Goal: Use online tool/utility: Use online tool/utility

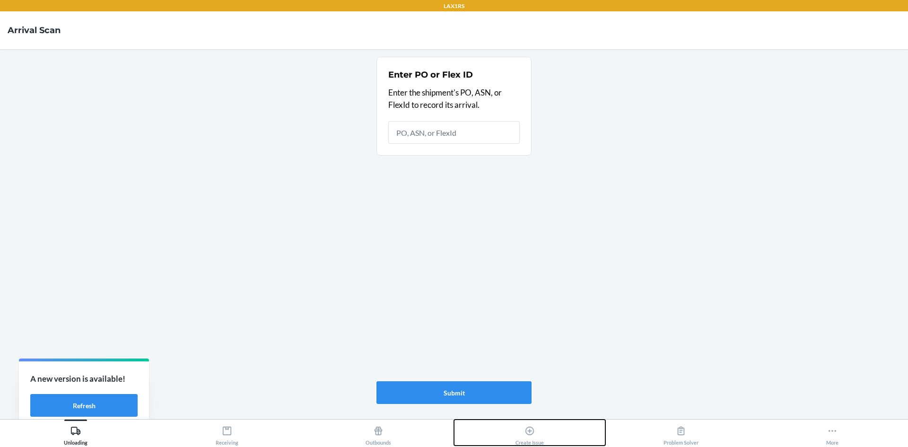
click at [531, 433] on icon at bounding box center [530, 431] width 10 height 10
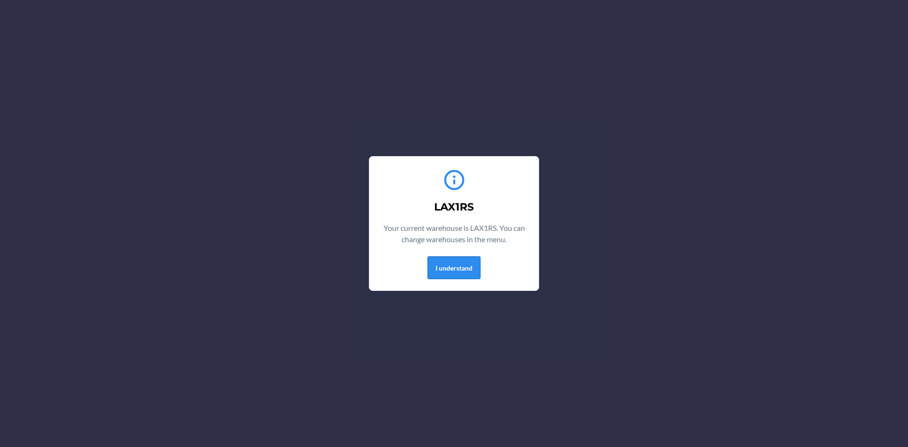
click at [452, 267] on button "I understand" at bounding box center [454, 267] width 53 height 23
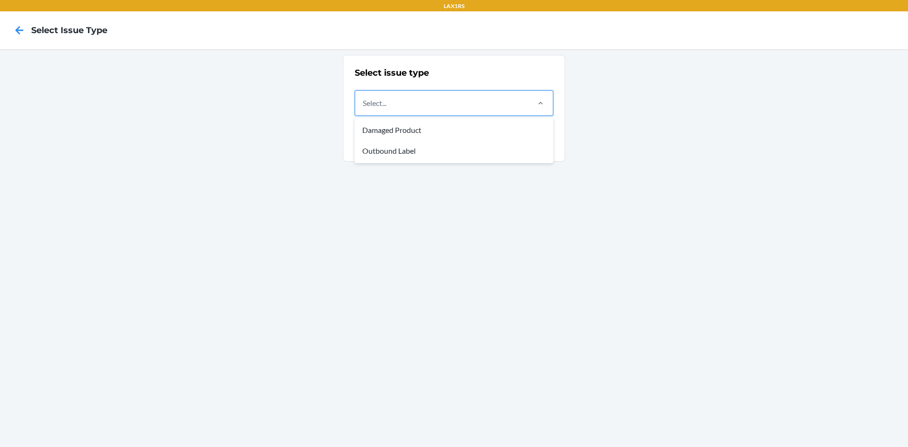
click at [468, 113] on div "Select..." at bounding box center [441, 103] width 173 height 25
click at [364, 109] on input "option Damaged Product focused, 1 of 2. 2 results available. Use Up and Down to…" at bounding box center [363, 102] width 1 height 11
click at [403, 154] on div "Outbound Label" at bounding box center [454, 151] width 195 height 21
click at [364, 109] on input "option Outbound Label focused, 2 of 2. 2 results available. Use Up and Down to …" at bounding box center [363, 102] width 1 height 11
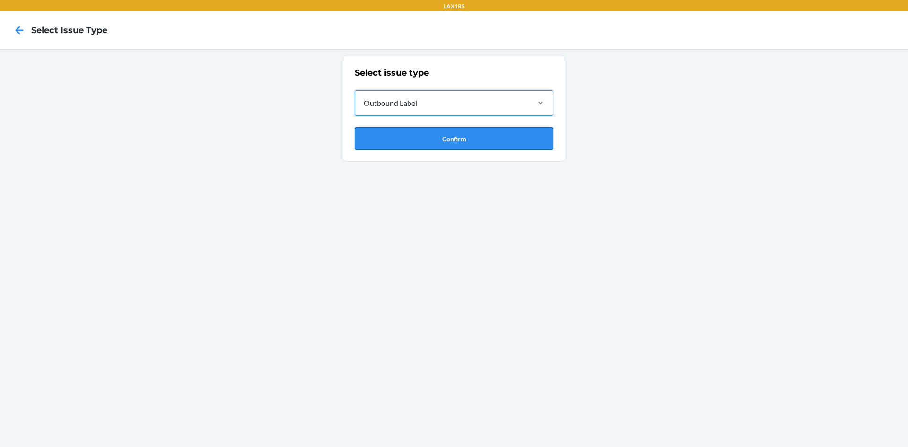
click at [408, 139] on button "Confirm" at bounding box center [454, 138] width 199 height 23
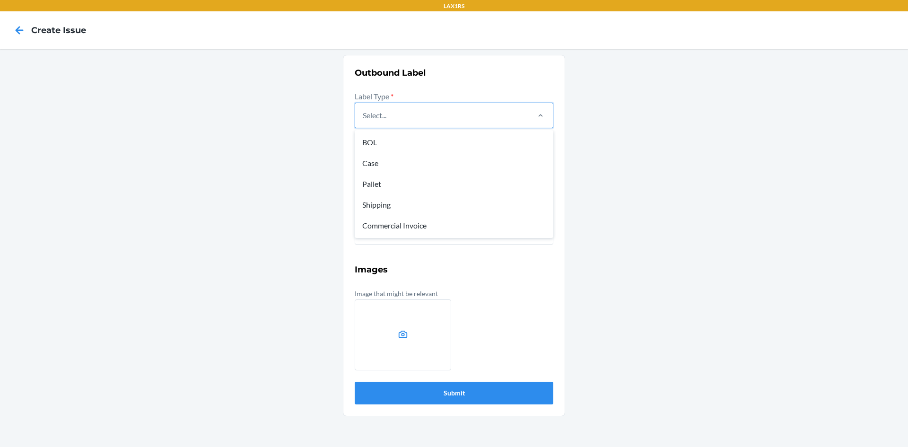
click at [409, 123] on div "Select..." at bounding box center [441, 115] width 173 height 25
click at [364, 121] on input "option BOL focused, 1 of 5. 5 results available. Use Up and Down to choose opti…" at bounding box center [363, 115] width 1 height 11
click at [372, 164] on div "Case" at bounding box center [454, 163] width 195 height 21
click at [364, 121] on input "option Case focused, 2 of 5. 5 results available. Use Up and Down to choose opt…" at bounding box center [363, 115] width 1 height 11
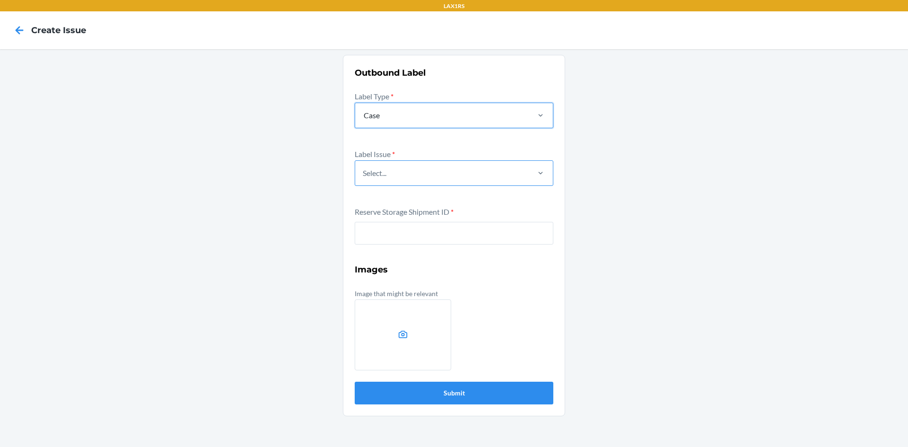
click at [381, 179] on div "Select..." at bounding box center [441, 173] width 173 height 25
click at [364, 179] on input "Select..." at bounding box center [363, 172] width 1 height 11
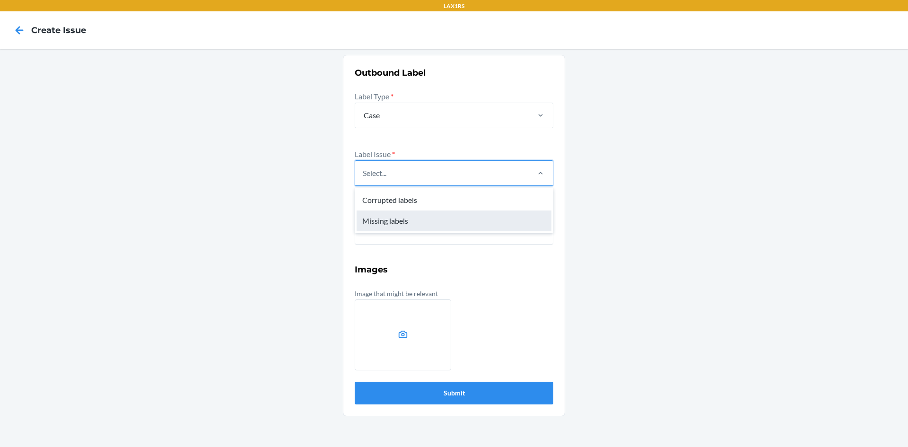
click at [389, 218] on div "Missing labels" at bounding box center [454, 221] width 195 height 21
click at [364, 179] on input "option Missing labels focused, 2 of 2. 2 results available. Use Up and Down to …" at bounding box center [363, 172] width 1 height 11
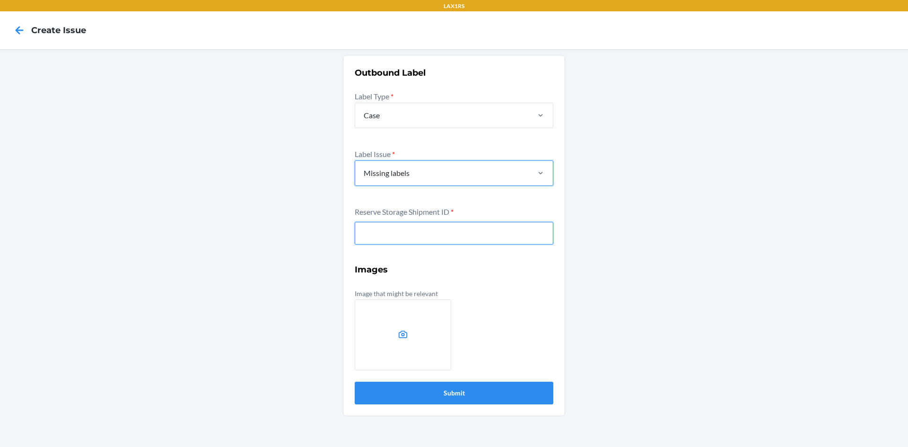
click at [389, 231] on input "text" at bounding box center [454, 233] width 199 height 23
type input "WC36L1DCQNNC7"
click at [355, 382] on button "Submit" at bounding box center [454, 393] width 199 height 23
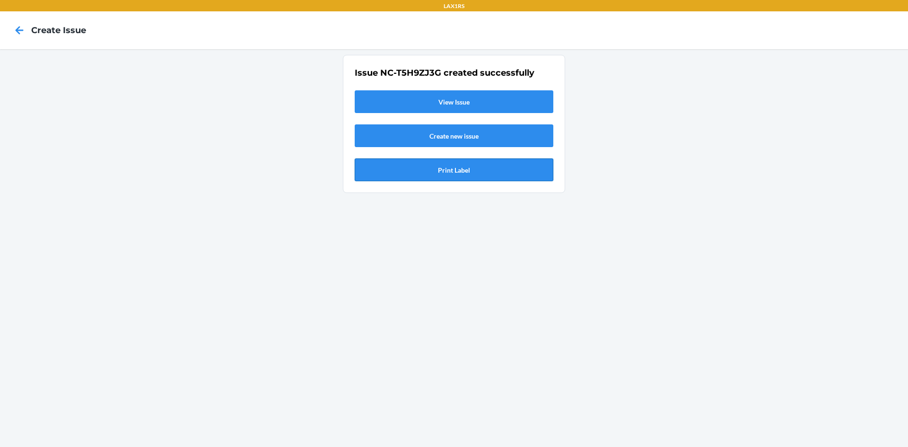
click at [433, 168] on button "Print Label" at bounding box center [454, 169] width 199 height 23
click at [15, 29] on icon at bounding box center [19, 30] width 16 height 16
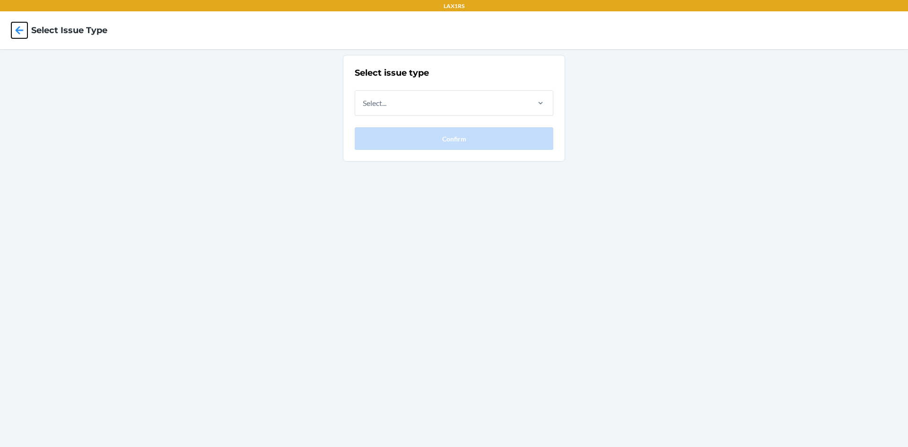
click at [16, 30] on icon at bounding box center [20, 30] width 8 height 8
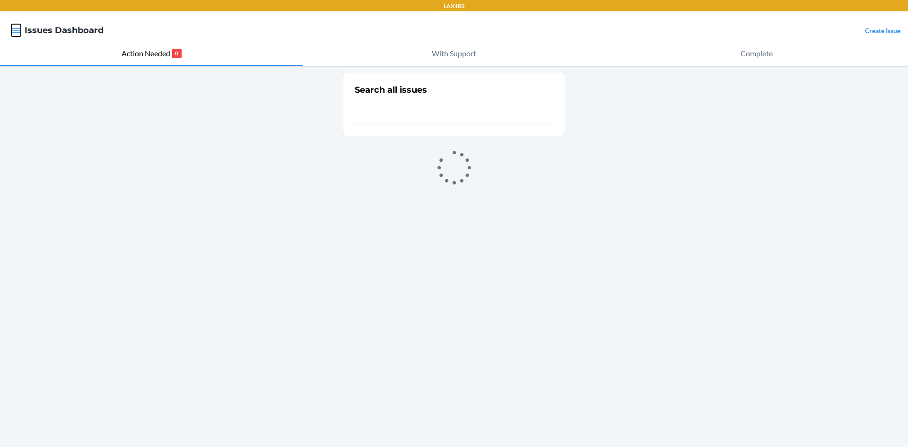
click at [16, 31] on icon "button" at bounding box center [16, 30] width 8 height 5
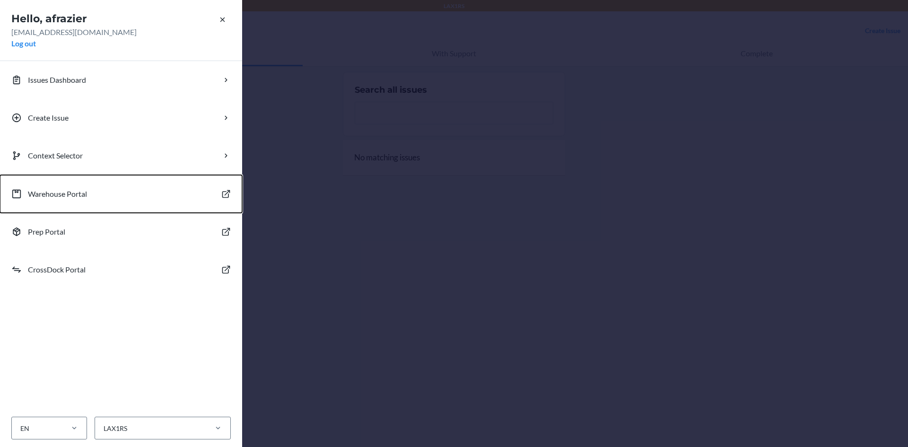
click at [48, 191] on p "Warehouse Portal" at bounding box center [57, 193] width 59 height 11
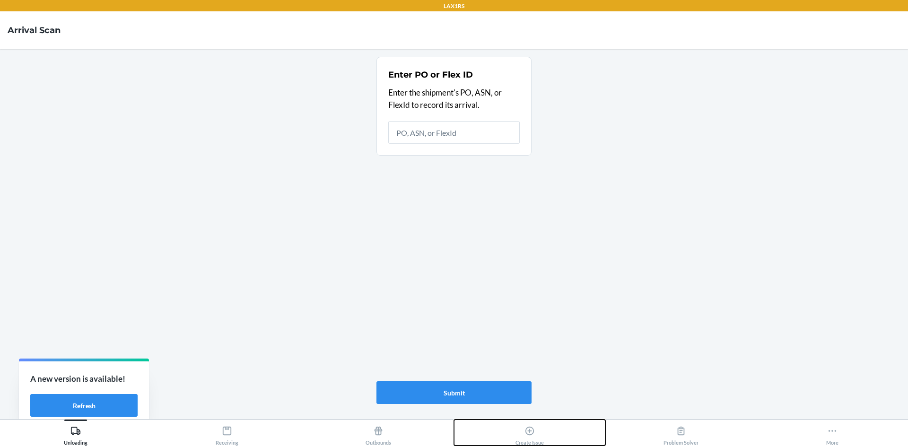
click at [530, 434] on icon at bounding box center [530, 431] width 10 height 10
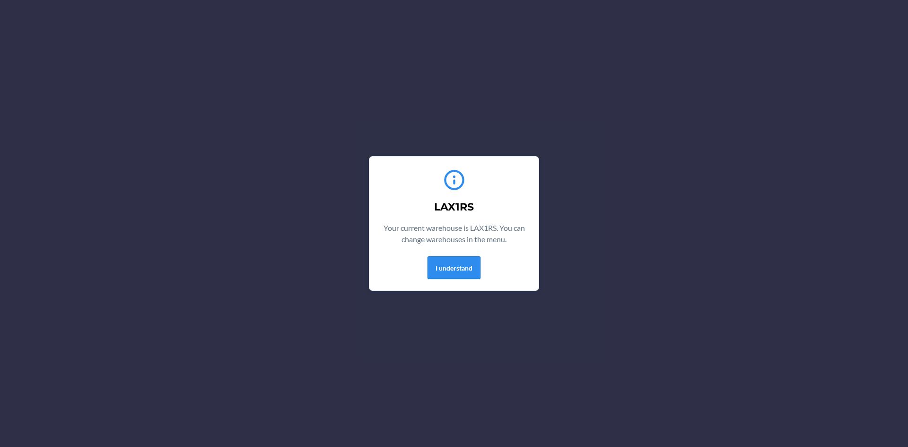
click at [436, 268] on button "I understand" at bounding box center [454, 267] width 53 height 23
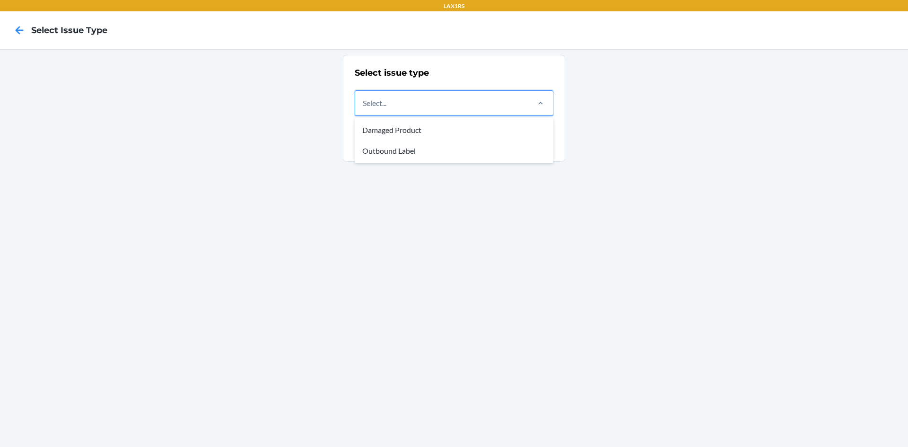
click at [446, 101] on div "Select..." at bounding box center [441, 103] width 173 height 25
click at [364, 101] on input "option Damaged Product focused, 1 of 2. 2 results available. Use Up and Down to…" at bounding box center [363, 102] width 1 height 11
click at [393, 152] on div "Outbound Label" at bounding box center [454, 151] width 195 height 21
click at [364, 109] on input "option Outbound Label focused, 2 of 2. 2 results available. Use Up and Down to …" at bounding box center [363, 102] width 1 height 11
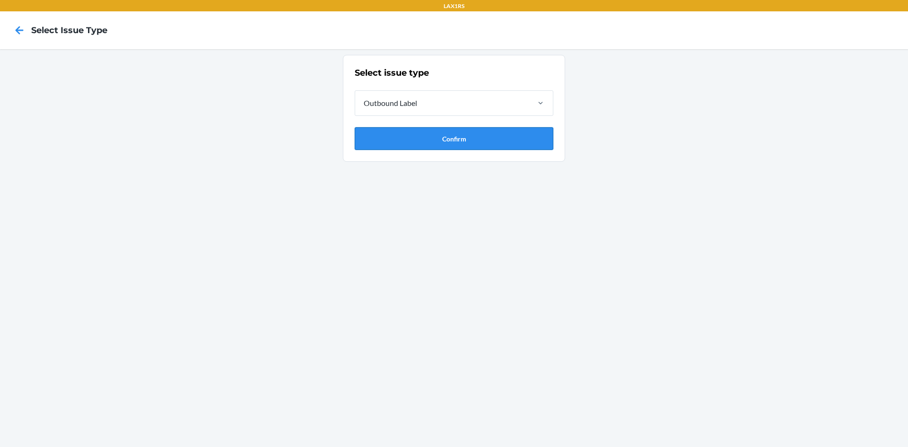
click at [401, 142] on button "Confirm" at bounding box center [454, 138] width 199 height 23
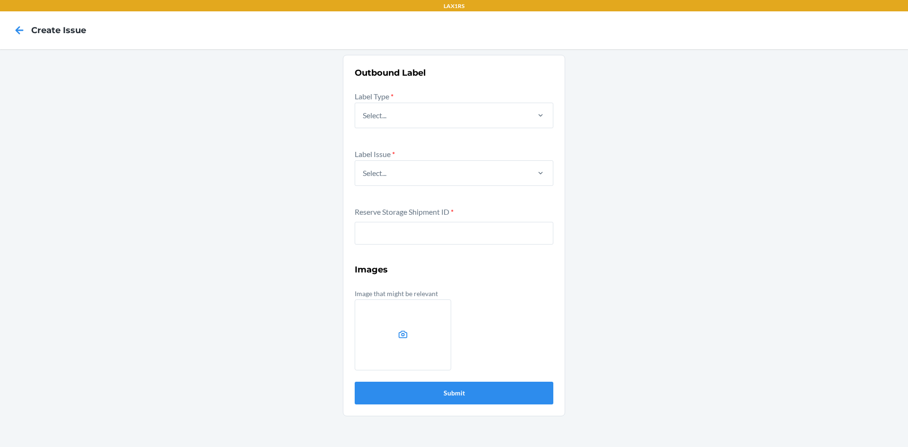
drag, startPoint x: 412, startPoint y: 100, endPoint x: 401, endPoint y: 136, distance: 37.7
click at [412, 101] on div "Label Type * Select..." at bounding box center [454, 116] width 199 height 52
click at [403, 122] on div "Select..." at bounding box center [441, 115] width 173 height 25
click at [364, 121] on input "Select..." at bounding box center [363, 115] width 1 height 11
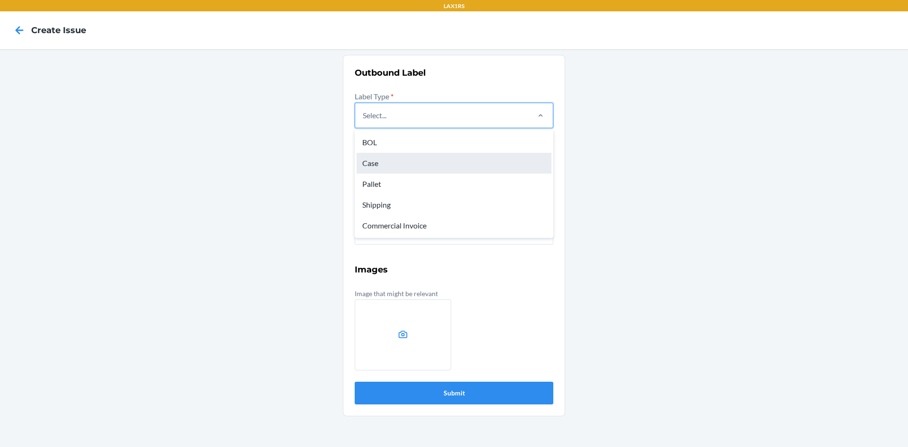
click at [369, 166] on div "Case" at bounding box center [454, 163] width 195 height 21
click at [364, 121] on input "option Case focused, 2 of 5. 5 results available. Use Up and Down to choose opt…" at bounding box center [363, 115] width 1 height 11
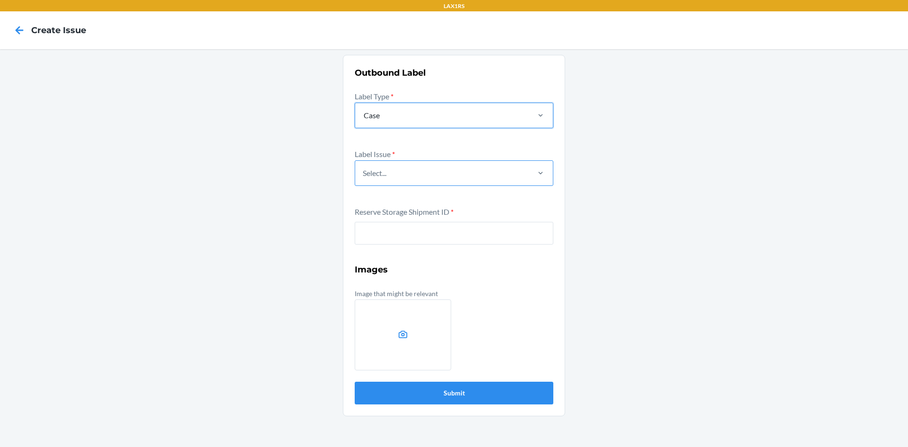
click at [398, 176] on div "Select..." at bounding box center [441, 173] width 173 height 25
click at [364, 176] on input "Select..." at bounding box center [363, 172] width 1 height 11
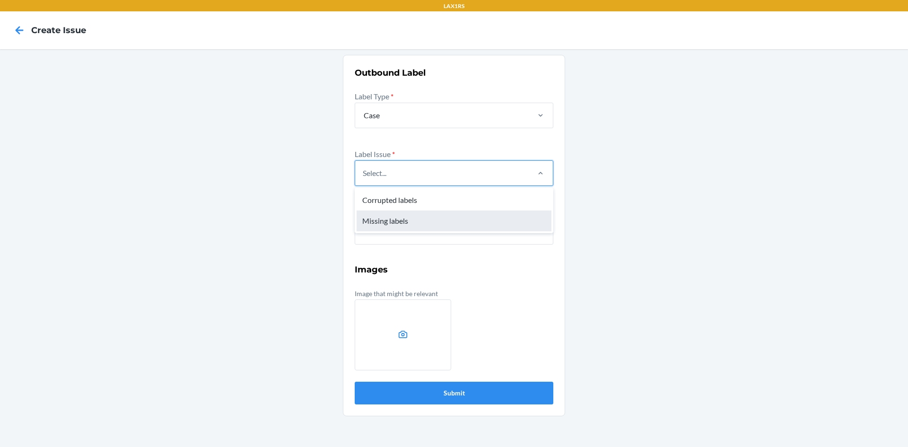
click at [381, 217] on div "Missing labels" at bounding box center [454, 221] width 195 height 21
click at [364, 179] on input "option Missing labels focused, 2 of 2. 2 results available. Use Up and Down to …" at bounding box center [363, 172] width 1 height 11
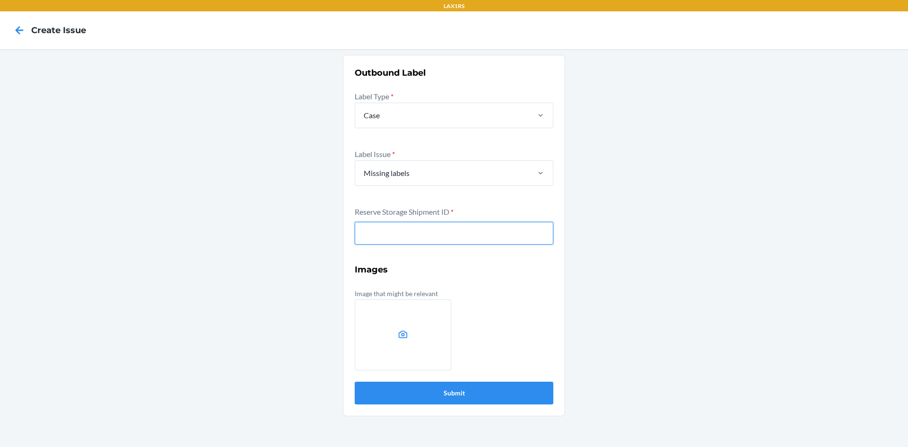
click at [399, 237] on input "text" at bounding box center [454, 233] width 199 height 23
type input "WDYSCGRBDPHMD"
click at [355, 382] on button "Submit" at bounding box center [454, 393] width 199 height 23
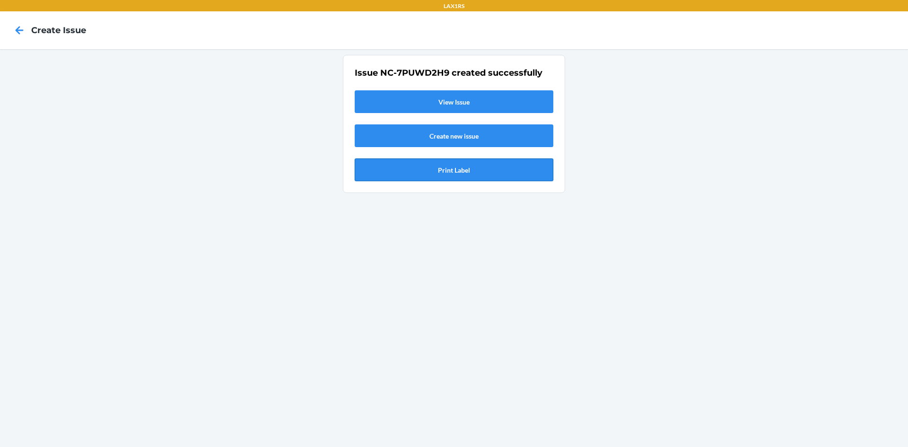
click at [457, 169] on button "Print Label" at bounding box center [454, 169] width 199 height 23
click at [14, 33] on icon at bounding box center [19, 30] width 16 height 16
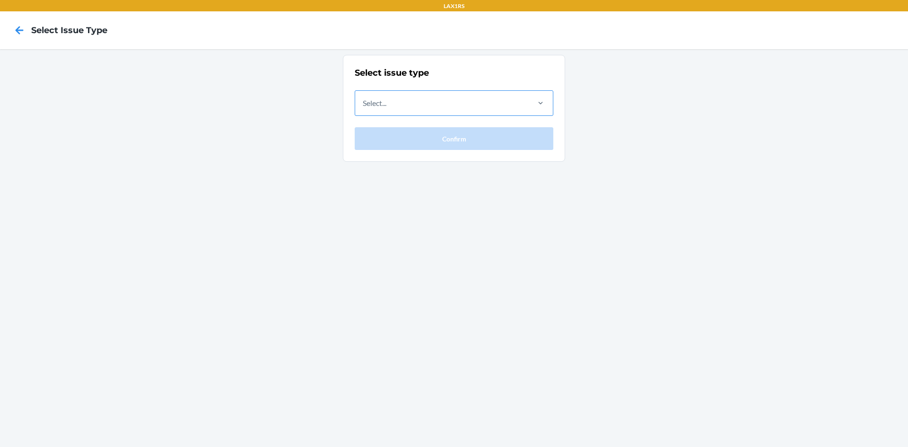
click at [394, 106] on div "Select..." at bounding box center [441, 103] width 173 height 25
click at [364, 106] on input "Select..." at bounding box center [363, 102] width 1 height 11
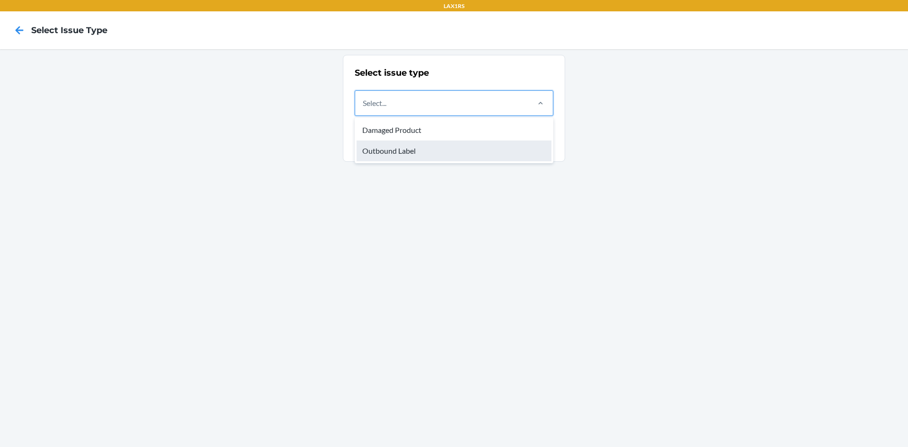
click at [391, 148] on div "Outbound Label" at bounding box center [454, 151] width 195 height 21
click at [364, 109] on input "option Outbound Label focused, 2 of 2. 2 results available. Use Up and Down to …" at bounding box center [363, 102] width 1 height 11
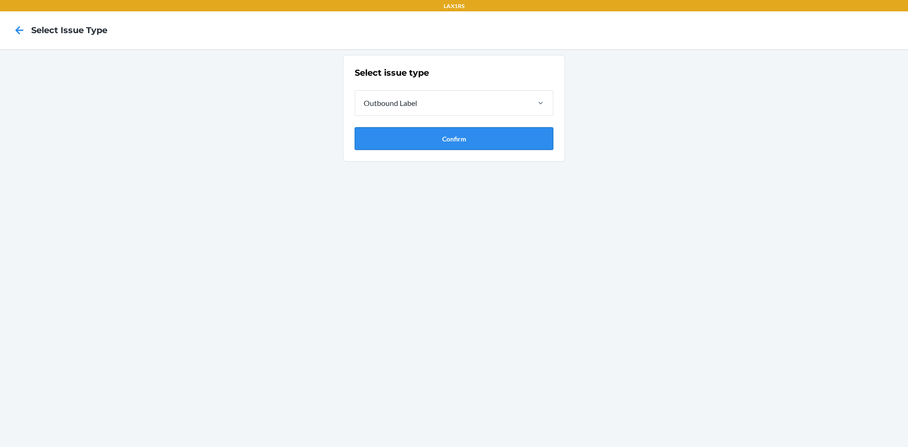
click at [403, 146] on button "Confirm" at bounding box center [454, 138] width 199 height 23
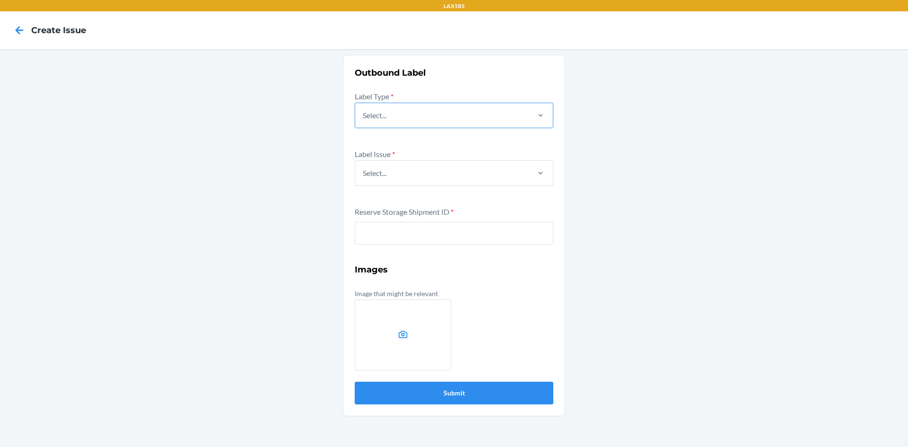
click at [406, 114] on div "Select..." at bounding box center [441, 115] width 173 height 25
click at [364, 114] on input "Select..." at bounding box center [363, 115] width 1 height 11
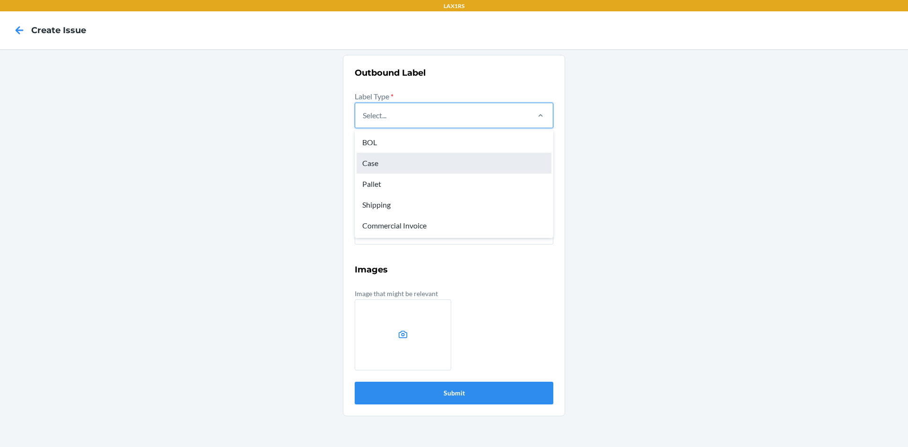
click at [376, 167] on div "Case" at bounding box center [454, 163] width 195 height 21
click at [364, 121] on input "option Case focused, 2 of 5. 5 results available. Use Up and Down to choose opt…" at bounding box center [363, 115] width 1 height 11
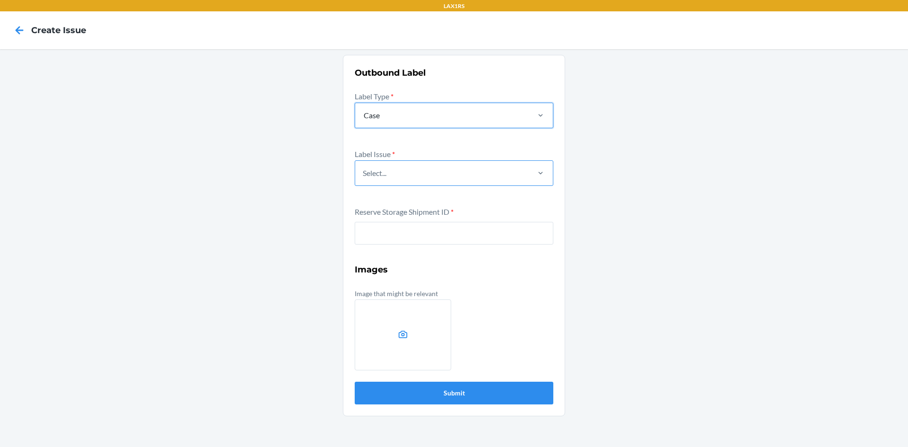
click at [376, 178] on div "Select..." at bounding box center [375, 172] width 24 height 11
click at [364, 178] on input "Select..." at bounding box center [363, 172] width 1 height 11
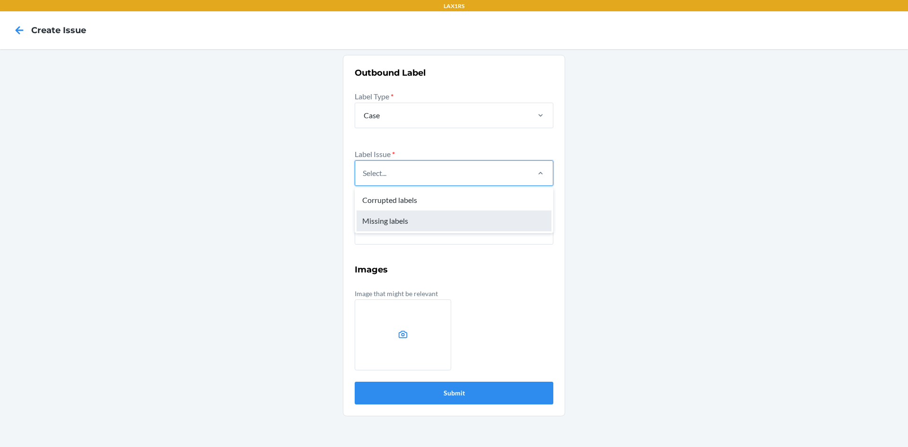
click at [366, 212] on div "Missing labels" at bounding box center [454, 221] width 195 height 21
click at [364, 179] on input "option Missing labels focused, 2 of 2. 2 results available. Use Up and Down to …" at bounding box center [363, 172] width 1 height 11
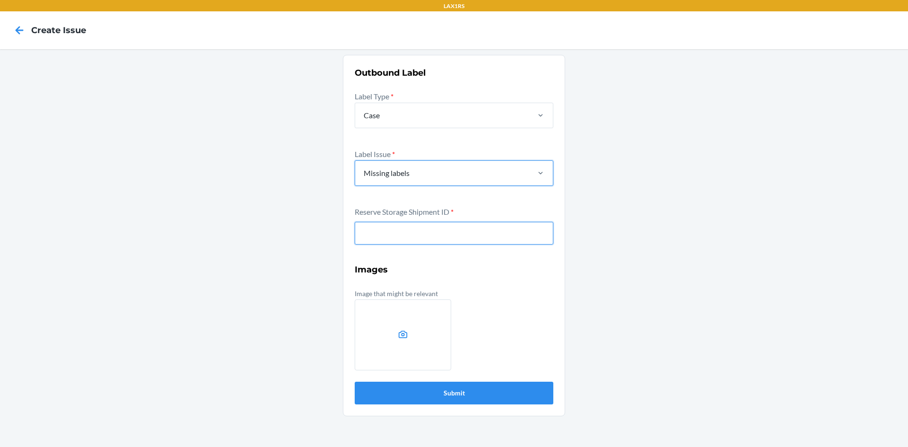
click at [372, 234] on input "text" at bounding box center [454, 233] width 199 height 23
type input "WJWNL2JDPYCXY"
click at [355, 382] on button "Submit" at bounding box center [454, 393] width 199 height 23
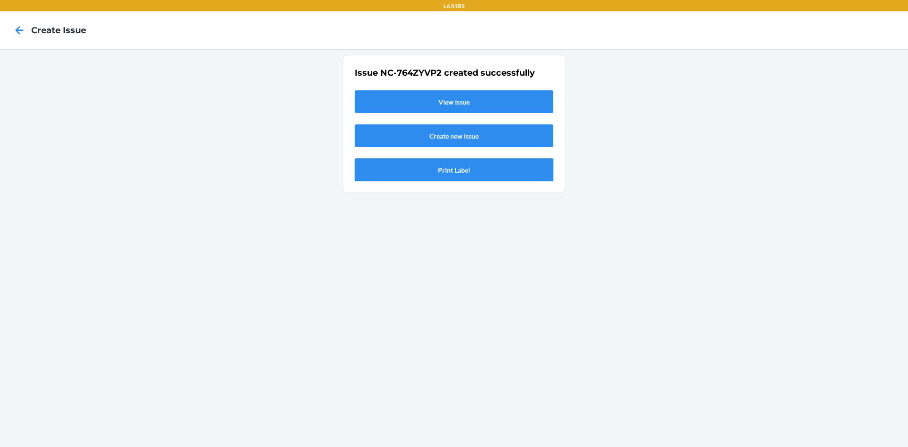
click at [452, 167] on button "Print Label" at bounding box center [454, 169] width 199 height 23
click at [22, 31] on icon at bounding box center [20, 30] width 8 height 8
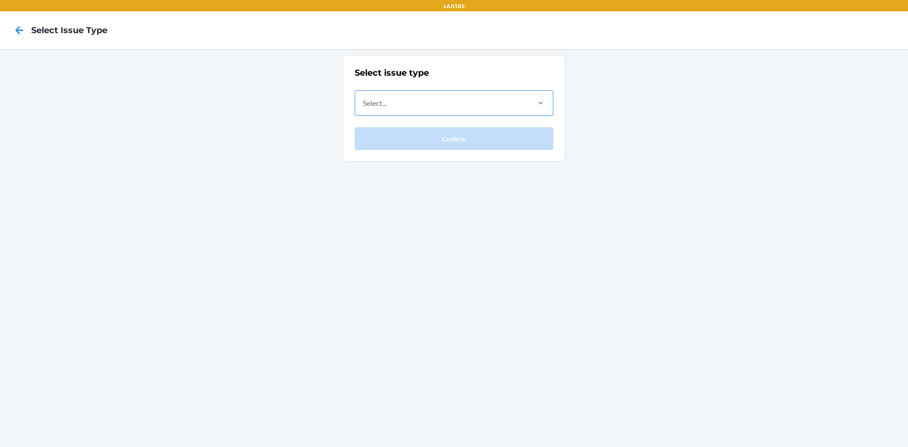
drag, startPoint x: 388, startPoint y: 103, endPoint x: 395, endPoint y: 111, distance: 10.1
click at [389, 103] on div "Select..." at bounding box center [441, 103] width 173 height 25
click at [364, 103] on input "Select..." at bounding box center [363, 102] width 1 height 11
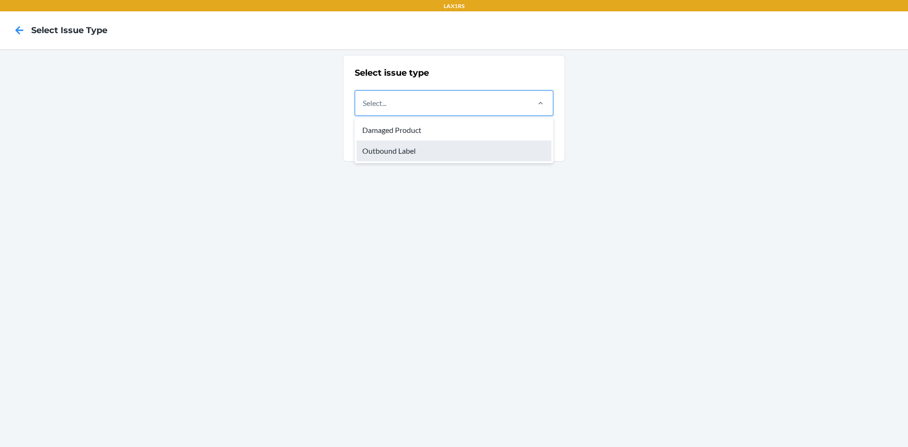
click at [378, 157] on div "Outbound Label" at bounding box center [454, 151] width 195 height 21
click at [364, 109] on input "option Outbound Label focused, 2 of 2. 2 results available. Use Up and Down to …" at bounding box center [363, 102] width 1 height 11
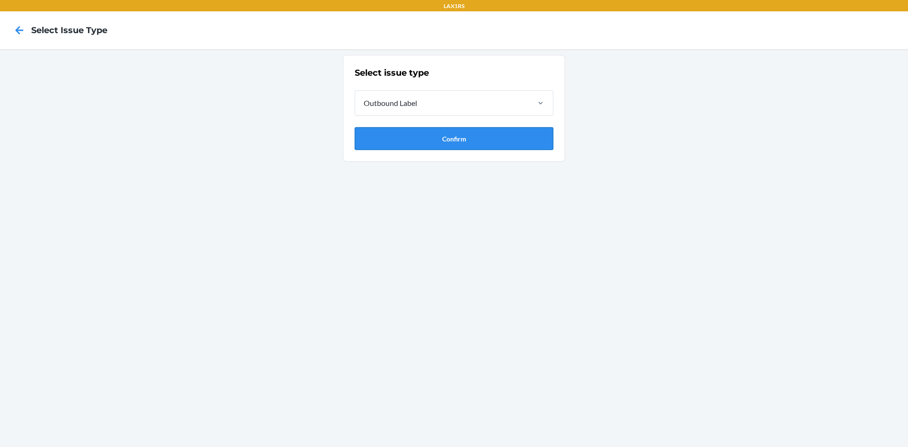
click at [383, 146] on button "Confirm" at bounding box center [454, 138] width 199 height 23
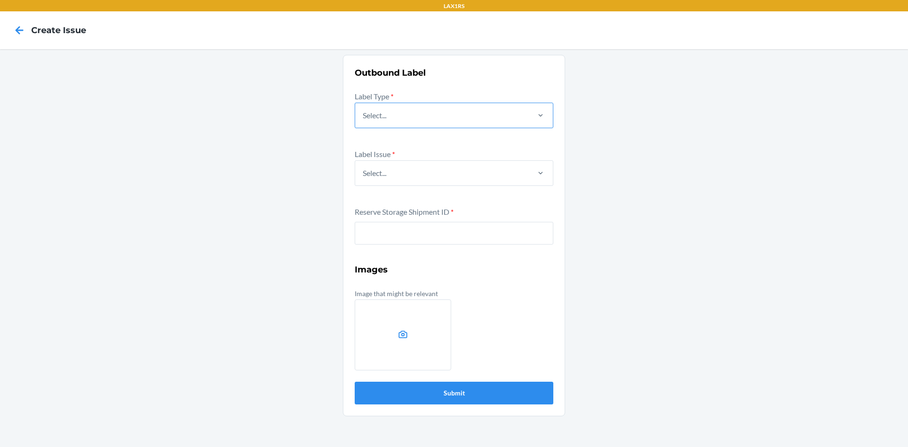
click at [390, 113] on div "Select..." at bounding box center [441, 115] width 173 height 25
click at [364, 113] on input "Select..." at bounding box center [363, 115] width 1 height 11
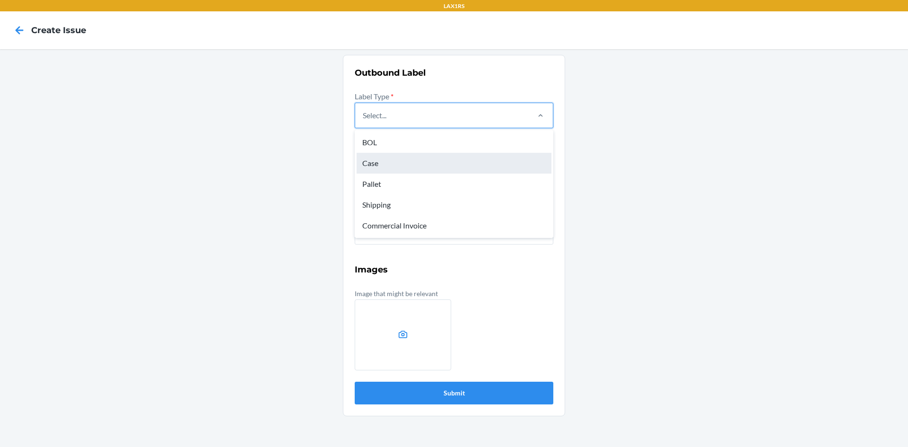
click at [362, 161] on div "Case" at bounding box center [454, 163] width 195 height 21
click at [363, 121] on input "option Case focused, 2 of 5. 5 results available. Use Up and Down to choose opt…" at bounding box center [363, 115] width 1 height 11
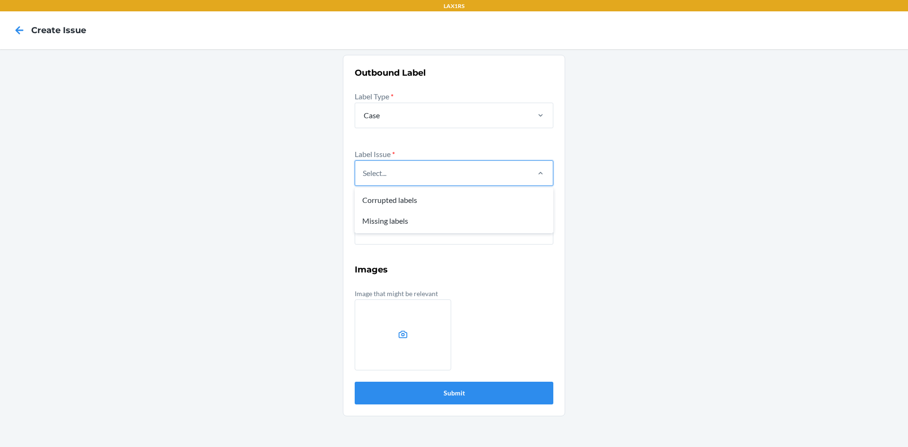
click at [378, 170] on div "Select..." at bounding box center [375, 172] width 24 height 11
click at [364, 170] on input "option Corrupted labels focused, 1 of 2. 2 results available. Use Up and Down t…" at bounding box center [363, 172] width 1 height 11
click at [368, 213] on div "Missing labels" at bounding box center [454, 221] width 195 height 21
click at [364, 179] on input "option Missing labels focused, 2 of 2. 2 results available. Use Up and Down to …" at bounding box center [363, 172] width 1 height 11
click at [369, 221] on div "Reserve Storage Shipment ID *" at bounding box center [454, 232] width 199 height 52
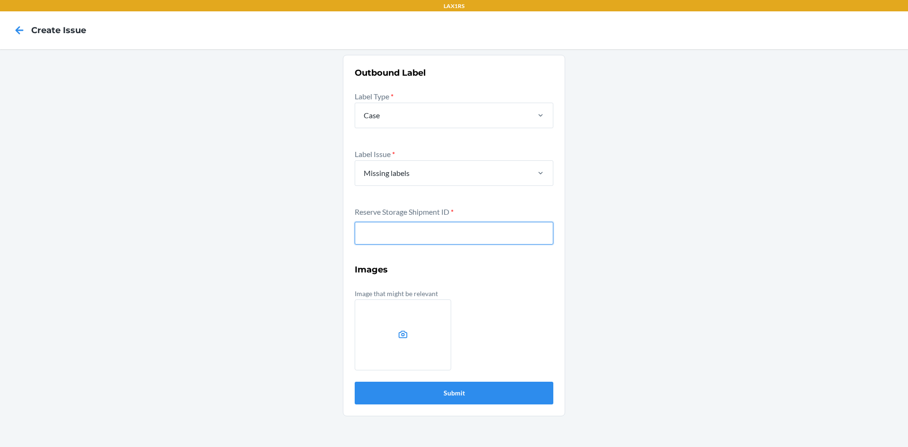
click at [369, 228] on input "text" at bounding box center [454, 233] width 199 height 23
click at [355, 382] on button "Submit" at bounding box center [454, 393] width 199 height 23
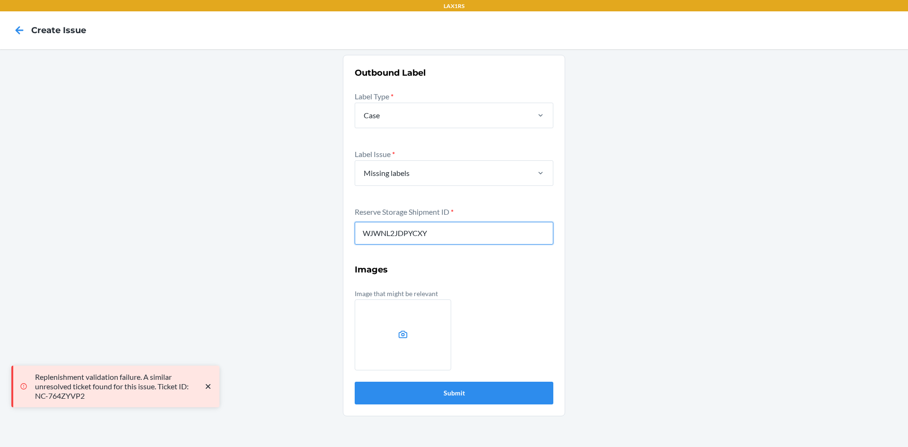
drag, startPoint x: 444, startPoint y: 235, endPoint x: 36, endPoint y: 234, distance: 407.8
click at [36, 234] on div "Outbound Label Label Type * Case Label Issue * Missing labels Reserve Storage S…" at bounding box center [454, 248] width 908 height 398
type input "WUBTUMJINTWBO"
click at [355, 382] on button "Submit" at bounding box center [454, 393] width 199 height 23
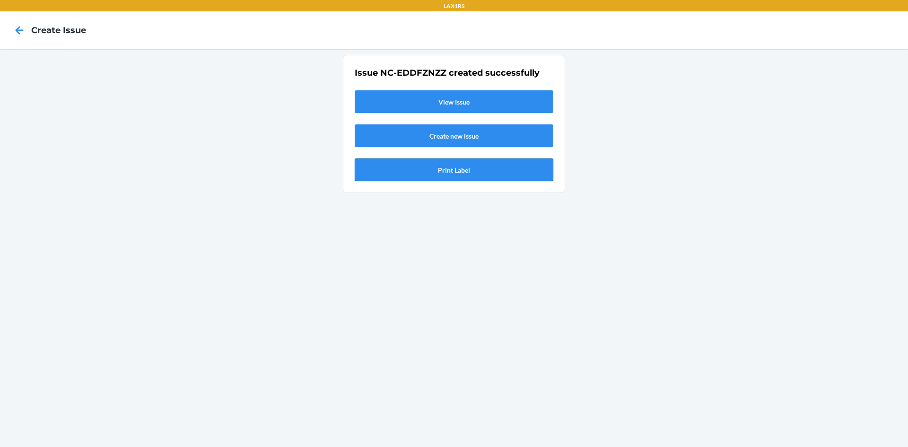
click at [459, 168] on button "Print Label" at bounding box center [454, 169] width 199 height 23
click at [16, 31] on icon at bounding box center [20, 30] width 8 height 8
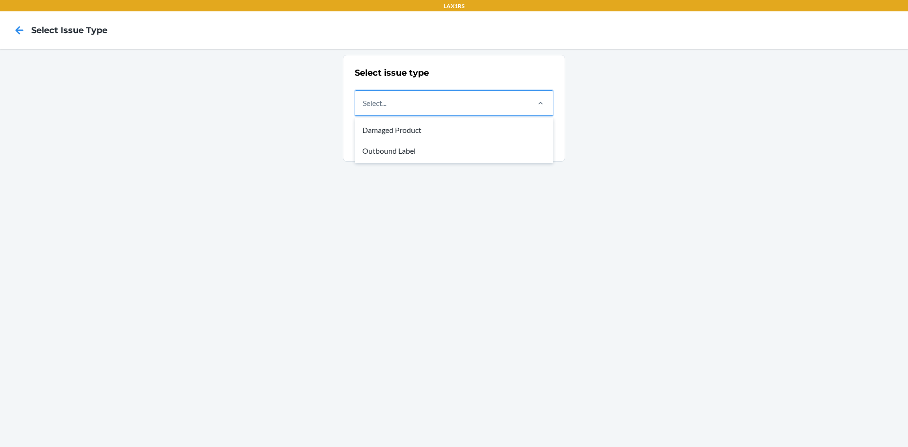
click at [387, 103] on div "Select..." at bounding box center [375, 102] width 24 height 11
click at [364, 103] on input "option Damaged Product focused, 1 of 2. 2 results available. Use Up and Down to…" at bounding box center [363, 102] width 1 height 11
click at [376, 152] on div "Outbound Label" at bounding box center [454, 151] width 195 height 21
click at [364, 109] on input "option Outbound Label focused, 2 of 2. 2 results available. Use Up and Down to …" at bounding box center [363, 102] width 1 height 11
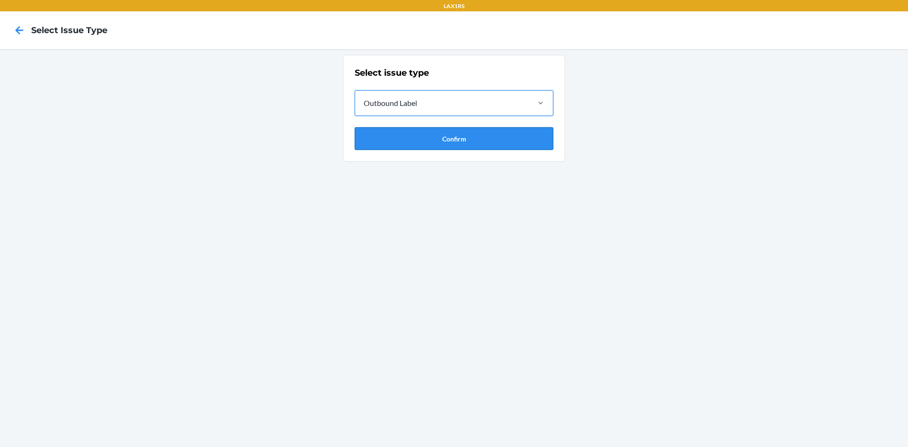
click at [401, 139] on button "Confirm" at bounding box center [454, 138] width 199 height 23
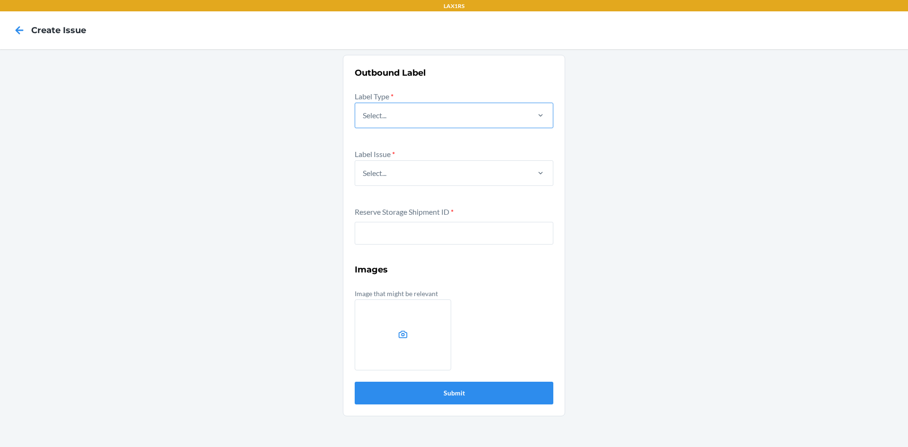
click at [411, 119] on div "Select..." at bounding box center [441, 115] width 173 height 25
click at [364, 119] on input "Select..." at bounding box center [363, 115] width 1 height 11
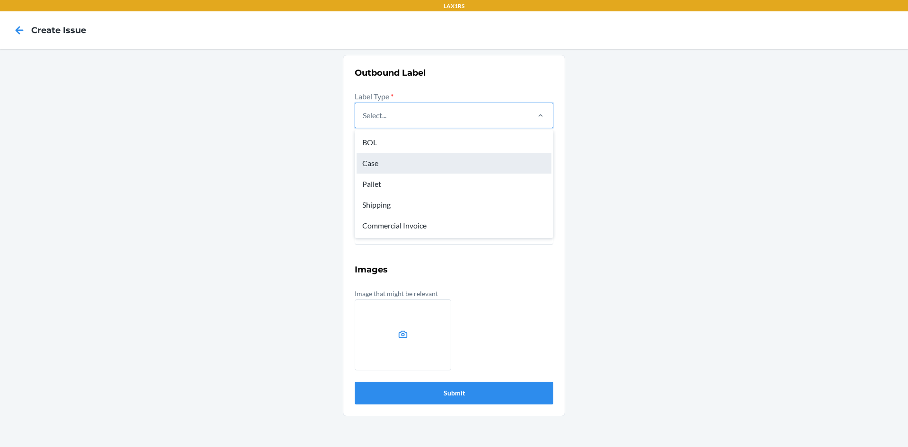
click at [377, 162] on div "Case" at bounding box center [454, 163] width 195 height 21
click at [364, 121] on input "option Case focused, 2 of 5. 5 results available. Use Up and Down to choose opt…" at bounding box center [363, 115] width 1 height 11
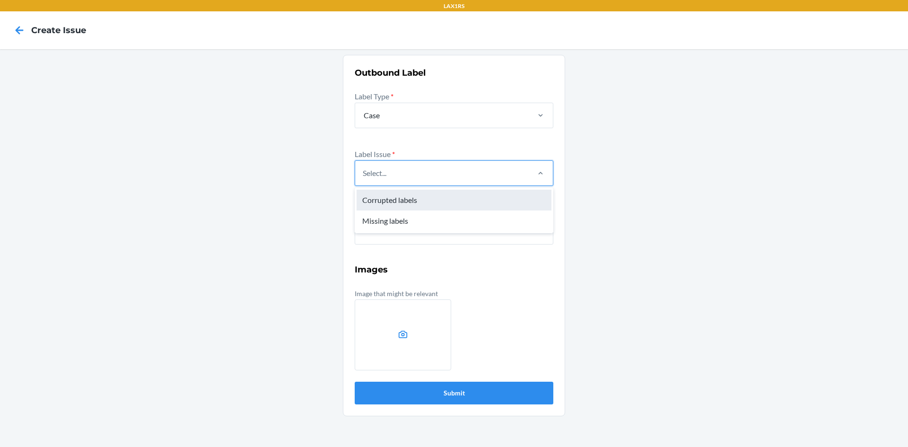
drag, startPoint x: 385, startPoint y: 174, endPoint x: 382, endPoint y: 192, distance: 18.7
click at [386, 175] on div "Select..." at bounding box center [375, 172] width 24 height 11
click at [364, 175] on input "option Corrupted labels focused, 1 of 2. 2 results available. Use Up and Down t…" at bounding box center [363, 172] width 1 height 11
drag, startPoint x: 379, startPoint y: 215, endPoint x: 381, endPoint y: 226, distance: 11.0
click at [379, 216] on div "Missing labels" at bounding box center [454, 221] width 195 height 21
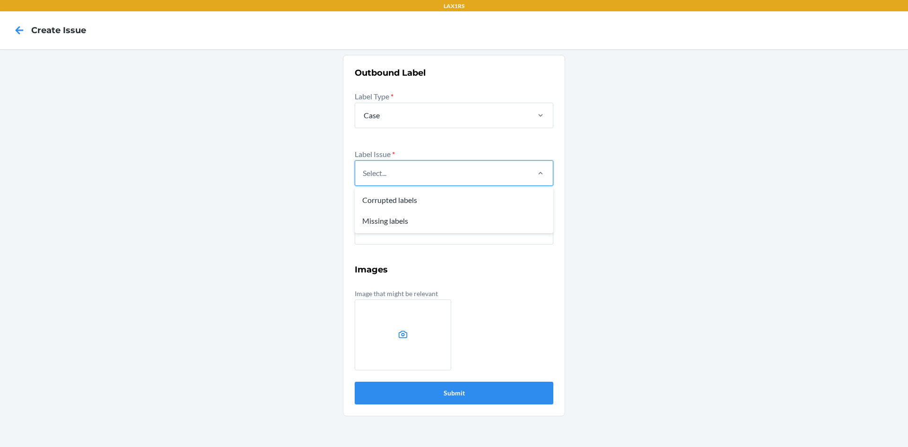
click at [364, 179] on input "option Missing labels focused, 2 of 2. 2 results available. Use Up and Down to …" at bounding box center [363, 172] width 1 height 11
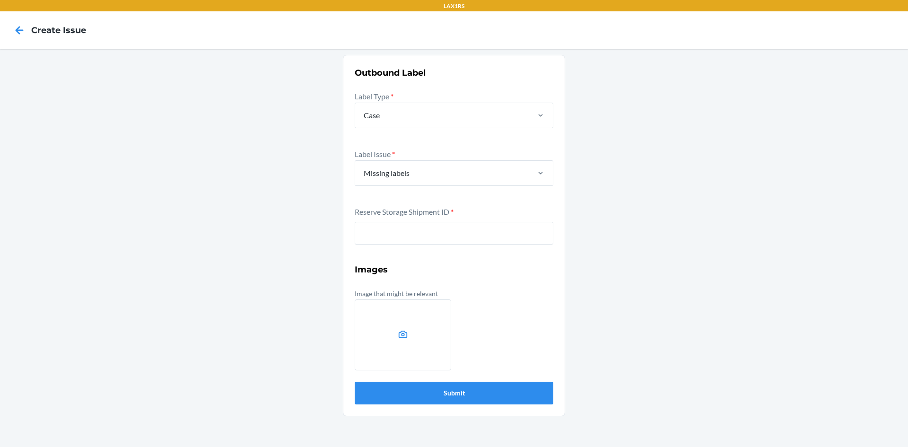
click at [384, 245] on div "Reserve Storage Shipment ID *" at bounding box center [454, 232] width 199 height 52
click at [392, 236] on input "text" at bounding box center [454, 233] width 199 height 23
type input "W0WNB396EEJKE"
click at [355, 382] on button "Submit" at bounding box center [454, 393] width 199 height 23
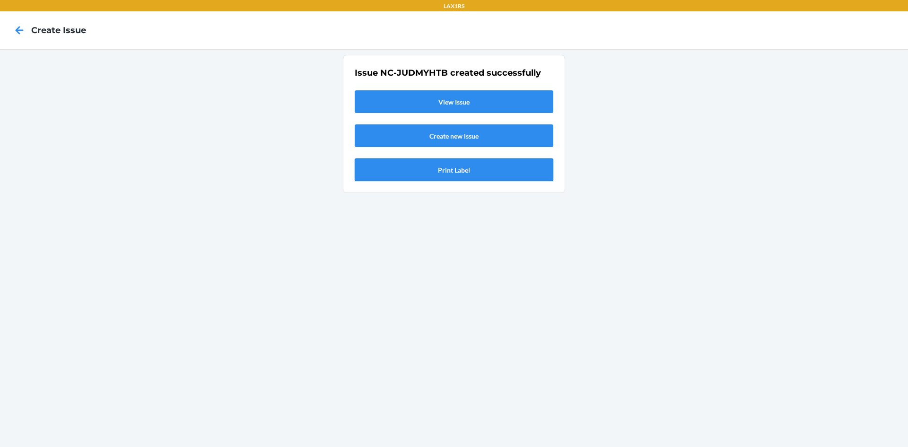
click at [510, 173] on button "Print Label" at bounding box center [454, 169] width 199 height 23
click at [18, 29] on icon at bounding box center [19, 30] width 16 height 16
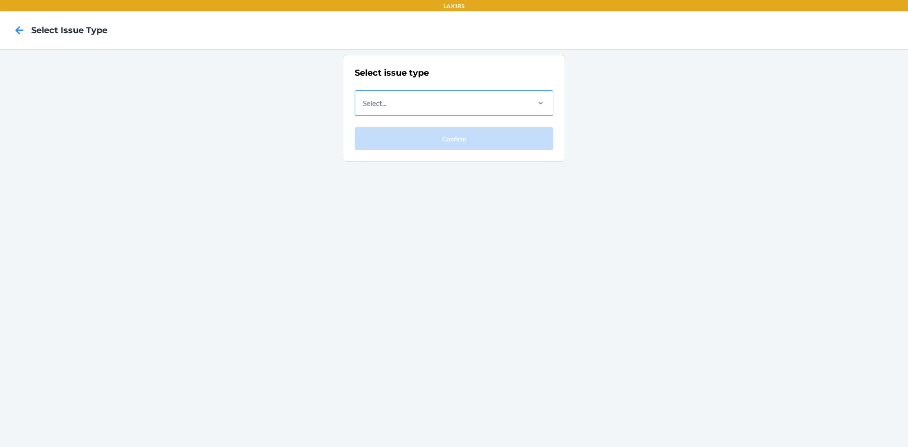
click at [402, 101] on div "Select..." at bounding box center [441, 103] width 173 height 25
click at [364, 101] on input "Select..." at bounding box center [363, 102] width 1 height 11
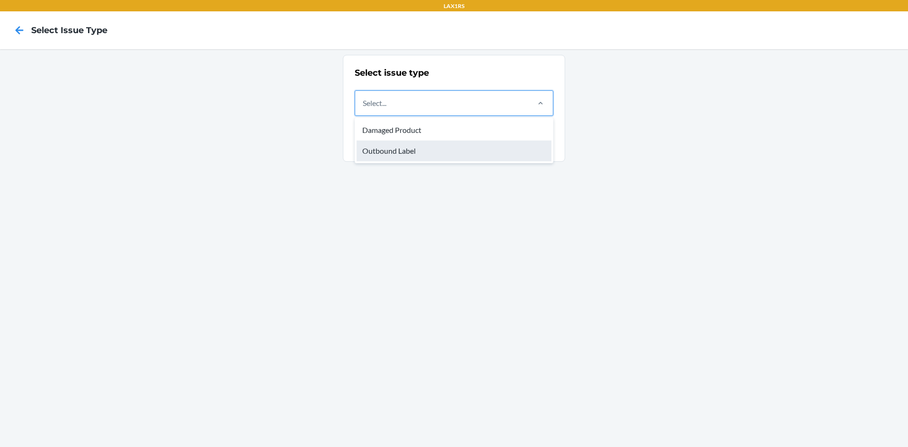
click at [382, 154] on div "Outbound Label" at bounding box center [454, 151] width 195 height 21
click at [364, 109] on input "option Outbound Label focused, 2 of 2. 2 results available. Use Up and Down to …" at bounding box center [363, 102] width 1 height 11
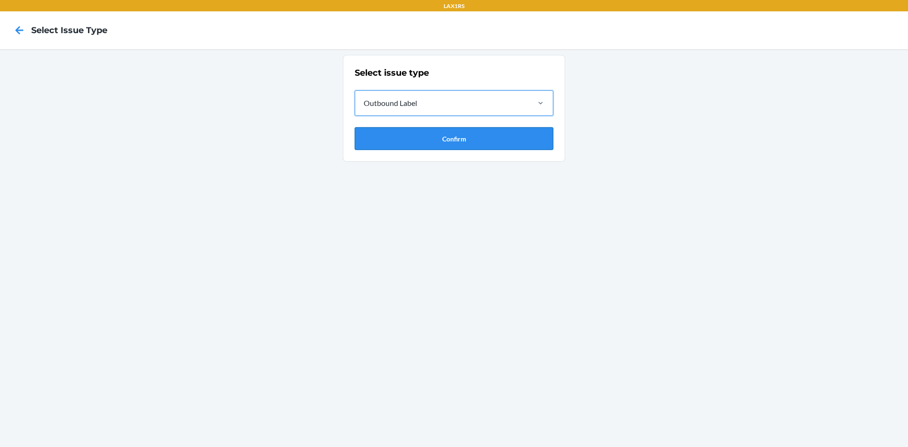
click at [400, 136] on button "Confirm" at bounding box center [454, 138] width 199 height 23
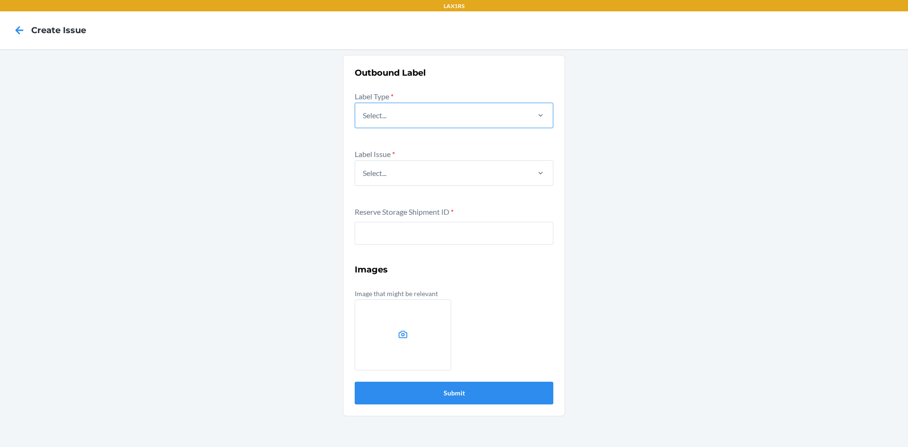
click at [396, 123] on div "Select..." at bounding box center [441, 115] width 173 height 25
click at [364, 121] on input "Select..." at bounding box center [363, 115] width 1 height 11
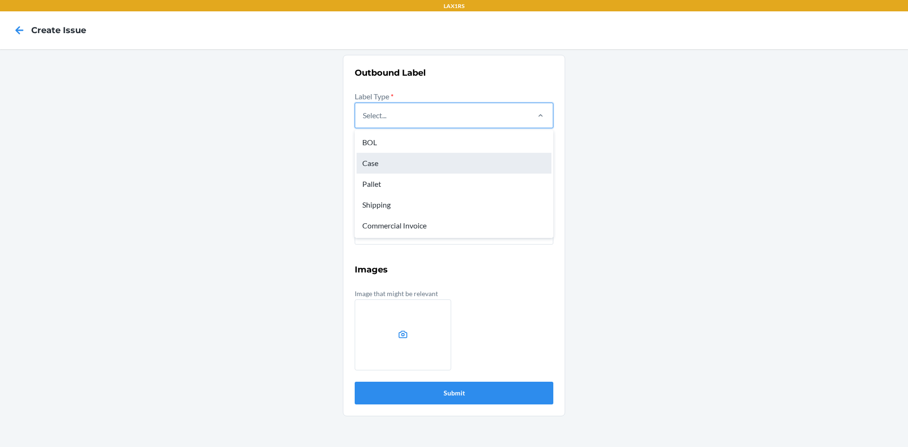
click at [379, 165] on div "Case" at bounding box center [454, 163] width 195 height 21
click at [364, 121] on input "option Case focused, 2 of 5. 5 results available. Use Up and Down to choose opt…" at bounding box center [363, 115] width 1 height 11
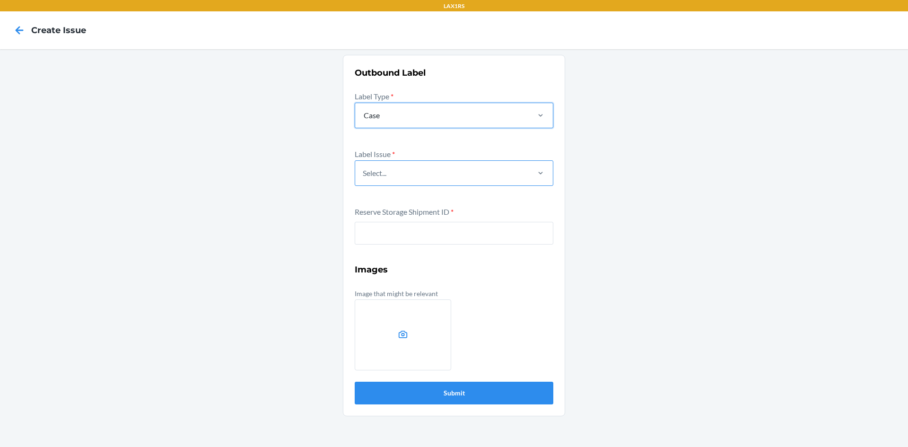
click at [388, 171] on div "Select..." at bounding box center [441, 173] width 173 height 25
click at [364, 171] on input "Select..." at bounding box center [363, 172] width 1 height 11
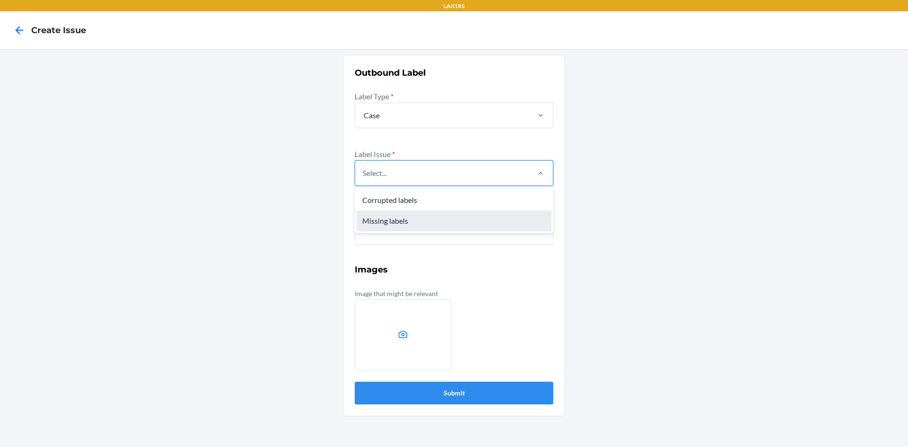
click at [384, 223] on div "Missing labels" at bounding box center [454, 221] width 195 height 21
click at [364, 179] on input "option Missing labels focused, 2 of 2. 2 results available. Use Up and Down to …" at bounding box center [363, 172] width 1 height 11
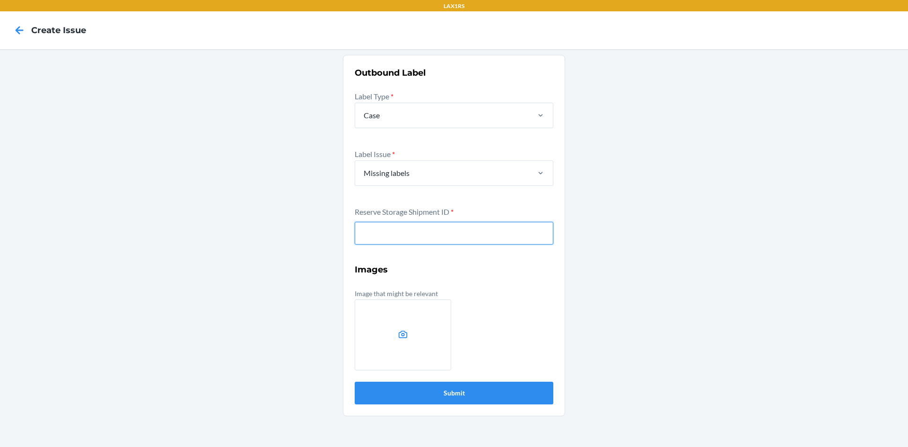
click at [386, 238] on input "text" at bounding box center [454, 233] width 199 height 23
type input "WLZL0ZGTNN8N6"
click at [355, 382] on button "Submit" at bounding box center [454, 393] width 199 height 23
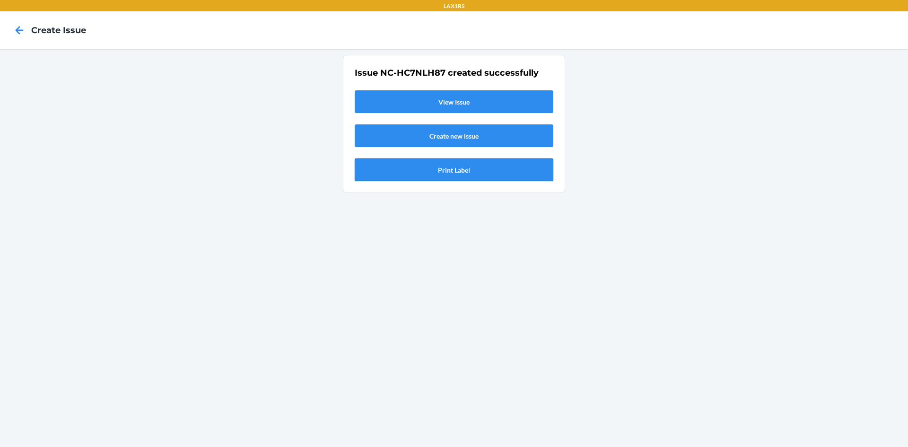
click at [450, 165] on button "Print Label" at bounding box center [454, 169] width 199 height 23
click at [24, 29] on icon at bounding box center [19, 30] width 16 height 16
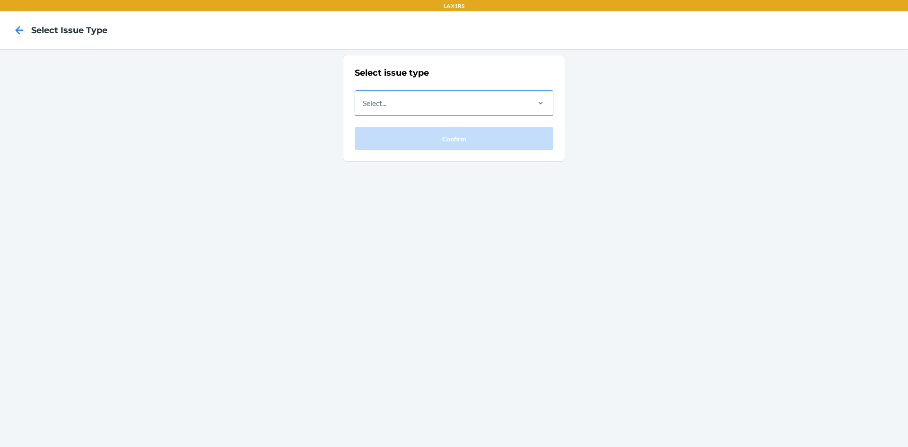
click at [375, 107] on div "Select..." at bounding box center [375, 102] width 24 height 11
click at [364, 107] on input "Select..." at bounding box center [363, 102] width 1 height 11
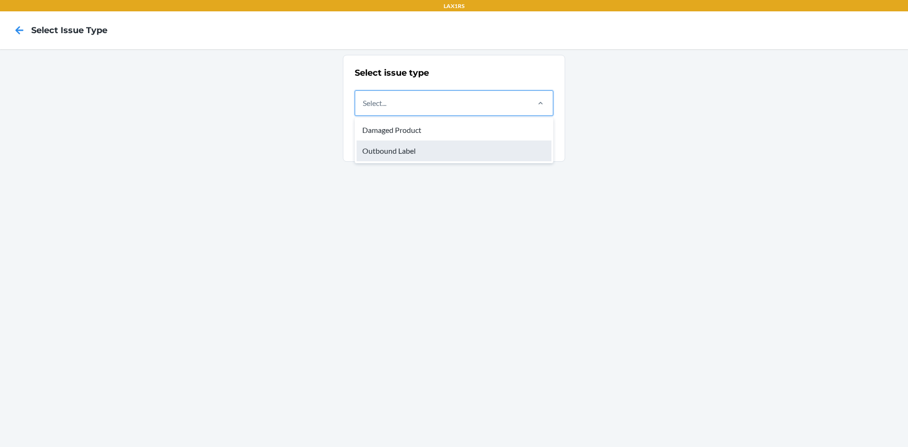
click at [377, 148] on div "Outbound Label" at bounding box center [454, 151] width 195 height 21
click at [364, 109] on input "option Outbound Label focused, 2 of 2. 2 results available. Use Up and Down to …" at bounding box center [363, 102] width 1 height 11
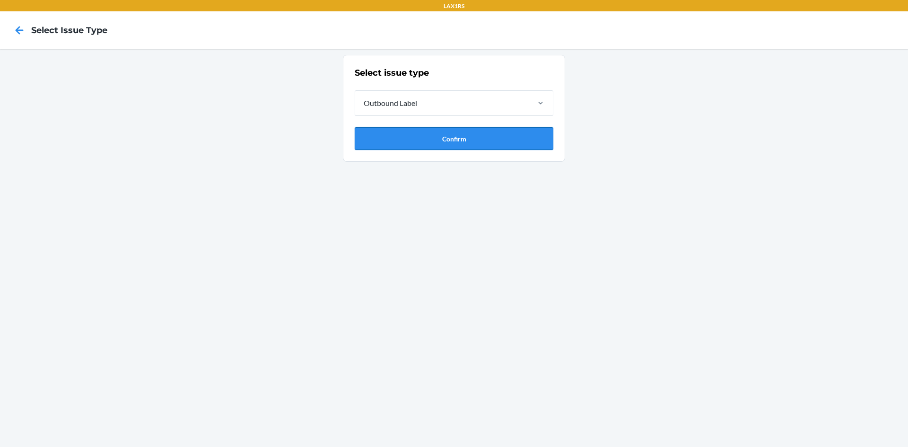
click at [387, 143] on button "Confirm" at bounding box center [454, 138] width 199 height 23
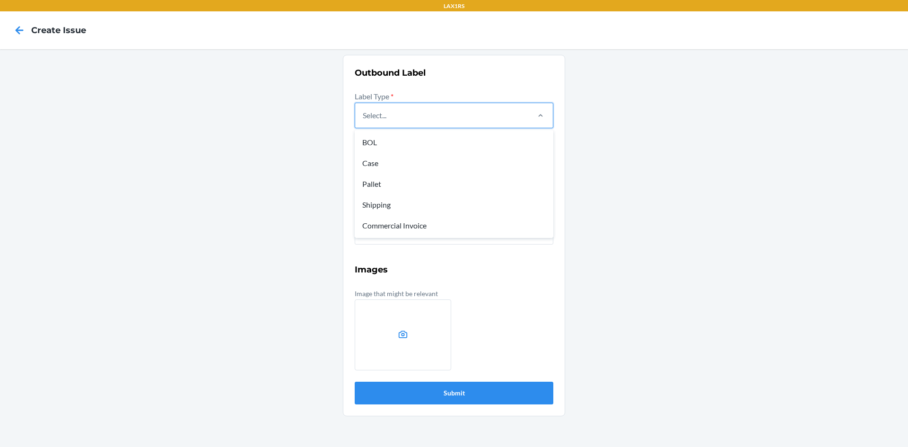
click at [413, 114] on div "Select..." at bounding box center [441, 115] width 173 height 25
click at [364, 114] on input "option BOL focused, 1 of 5. 5 results available. Use Up and Down to choose opti…" at bounding box center [363, 115] width 1 height 11
click at [387, 165] on div "Case" at bounding box center [454, 163] width 195 height 21
click at [364, 121] on input "option Case focused, 2 of 5. 5 results available. Use Up and Down to choose opt…" at bounding box center [363, 115] width 1 height 11
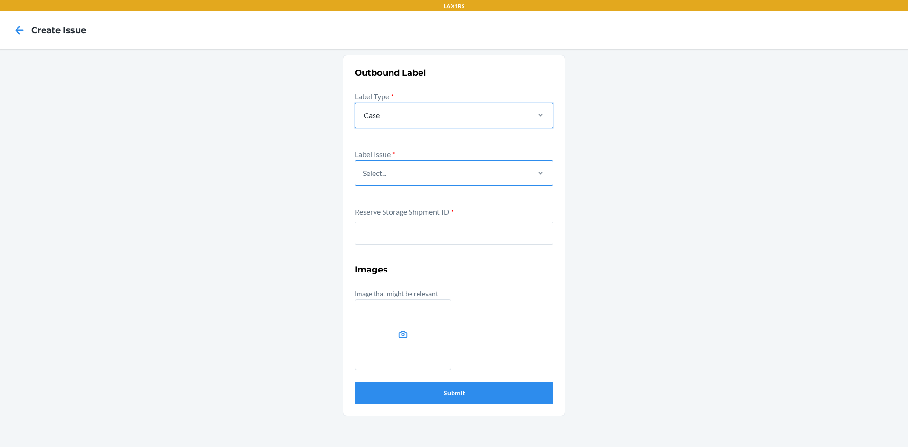
click at [395, 182] on div "Select..." at bounding box center [441, 173] width 173 height 25
click at [364, 179] on input "Select..." at bounding box center [363, 172] width 1 height 11
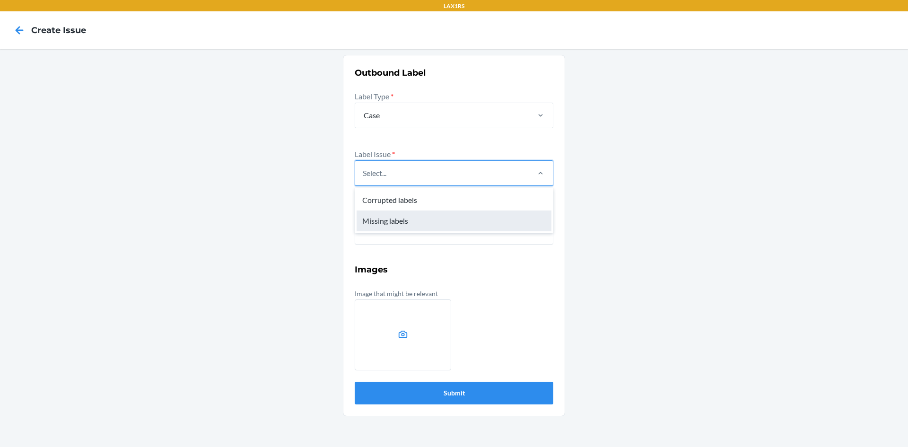
click at [388, 220] on div "Missing labels" at bounding box center [454, 221] width 195 height 21
click at [364, 179] on input "option Missing labels focused, 2 of 2. 2 results available. Use Up and Down to …" at bounding box center [363, 172] width 1 height 11
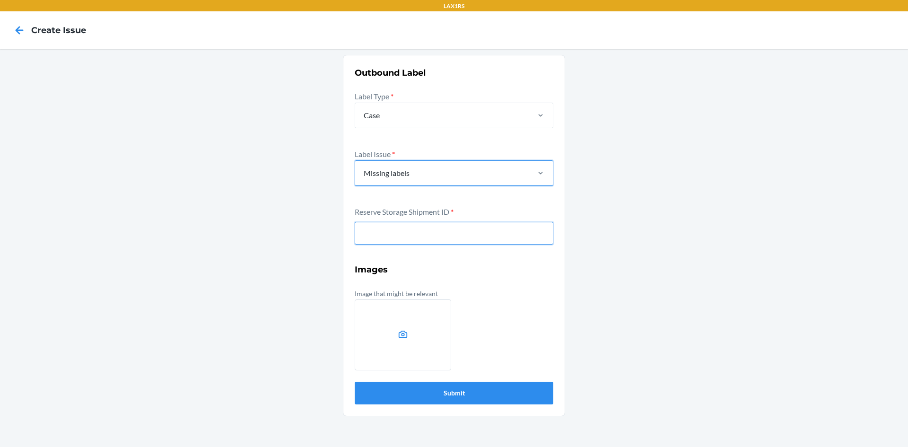
click at [387, 231] on input "text" at bounding box center [454, 233] width 199 height 23
type input "WWY061MRXFL5A"
click at [355, 382] on button "Submit" at bounding box center [454, 393] width 199 height 23
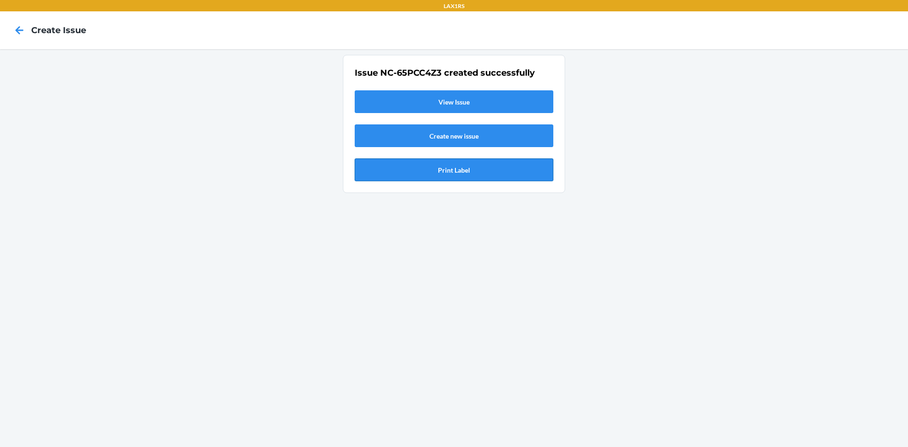
click at [450, 170] on button "Print Label" at bounding box center [454, 169] width 199 height 23
click at [16, 31] on icon at bounding box center [20, 30] width 8 height 8
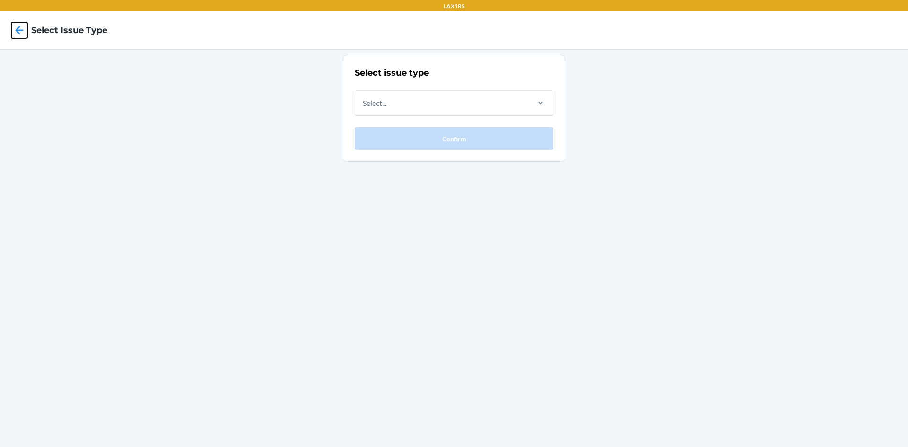
click at [17, 31] on icon at bounding box center [20, 30] width 8 height 8
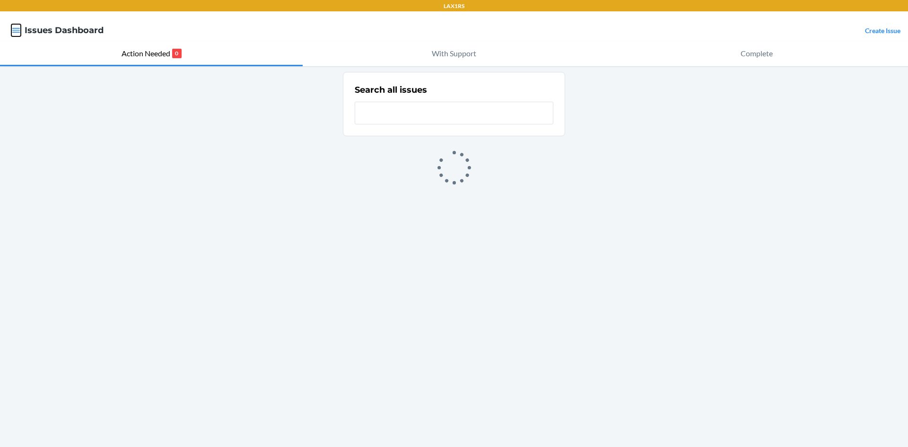
click at [17, 31] on icon "button" at bounding box center [15, 30] width 9 height 9
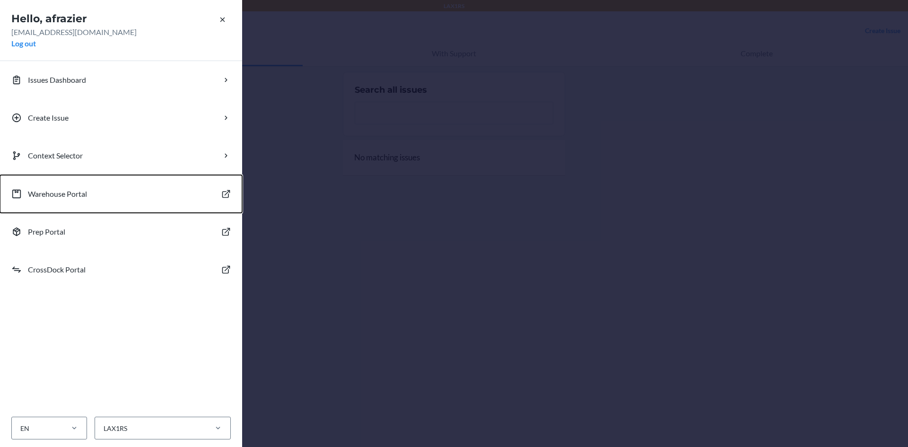
click at [71, 191] on p "Warehouse Portal" at bounding box center [57, 193] width 59 height 11
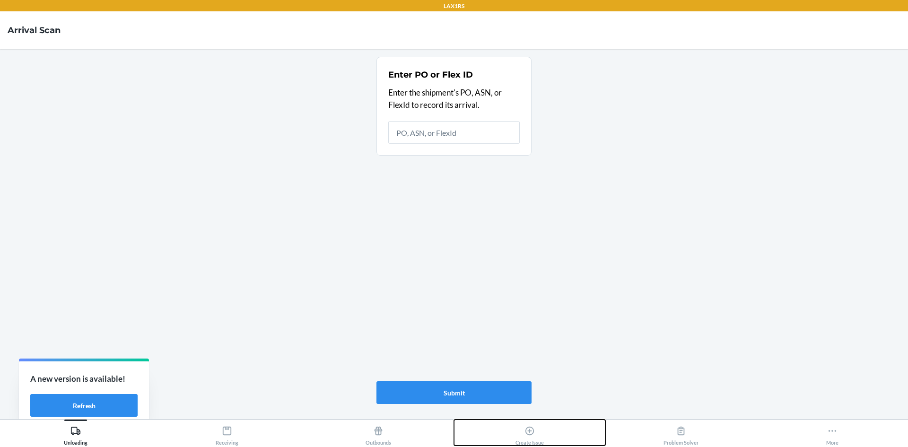
click at [536, 436] on div "Create Issue" at bounding box center [530, 434] width 28 height 24
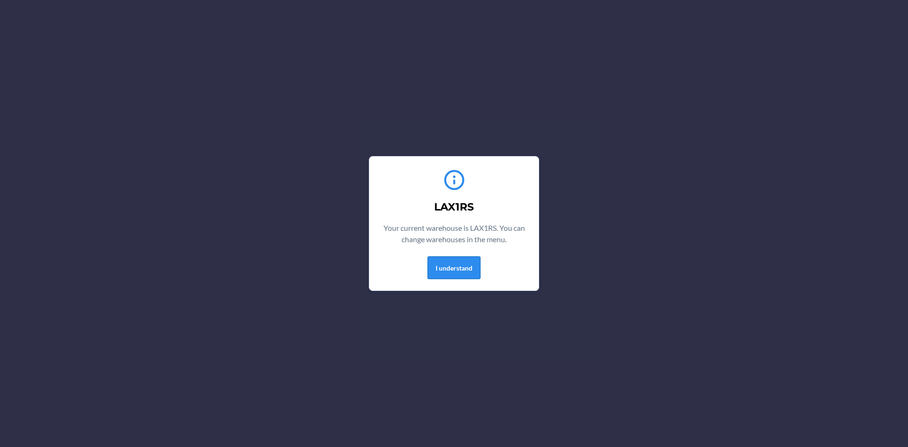
click at [461, 272] on button "I understand" at bounding box center [454, 267] width 53 height 23
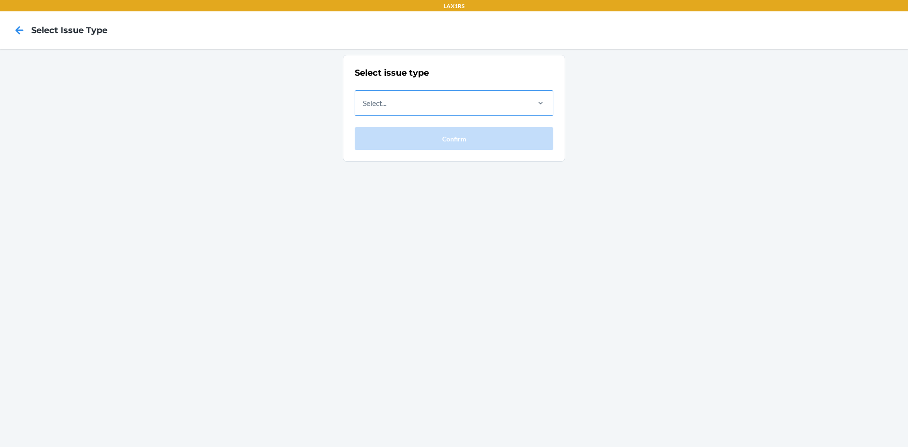
click at [405, 111] on div "Select..." at bounding box center [441, 103] width 173 height 25
click at [364, 109] on input "Select..." at bounding box center [363, 102] width 1 height 11
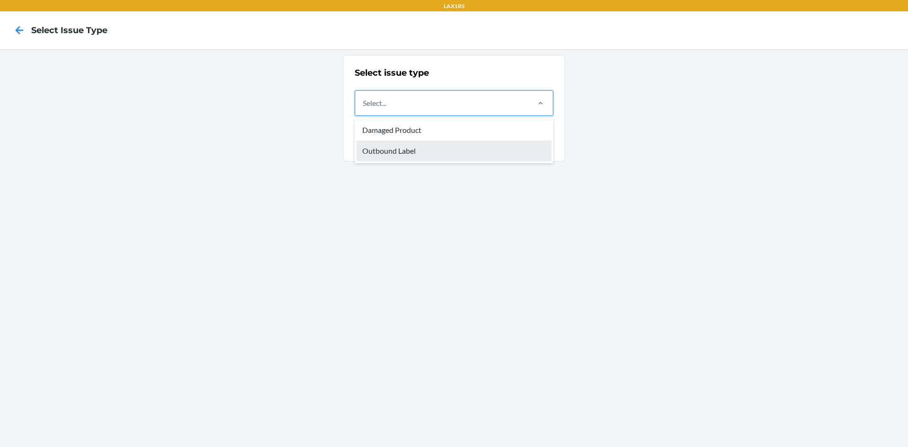
click at [393, 149] on div "Outbound Label" at bounding box center [454, 151] width 195 height 21
click at [364, 109] on input "option Outbound Label focused, 2 of 2. 2 results available. Use Up and Down to …" at bounding box center [363, 102] width 1 height 11
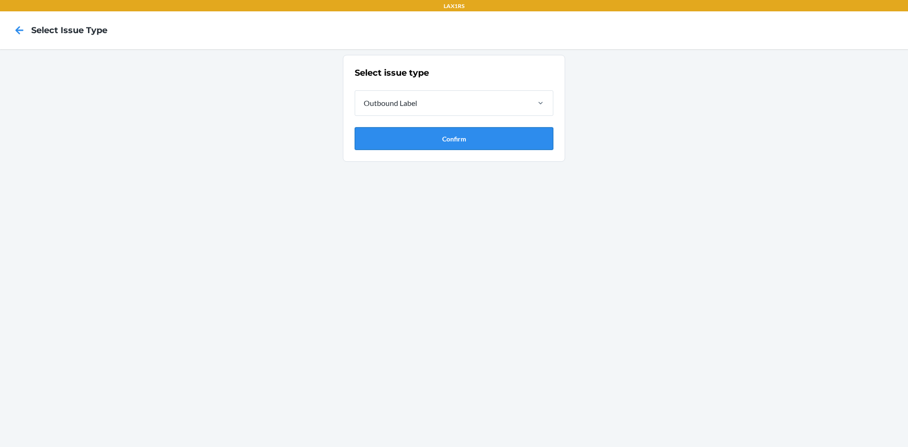
click at [396, 138] on button "Confirm" at bounding box center [454, 138] width 199 height 23
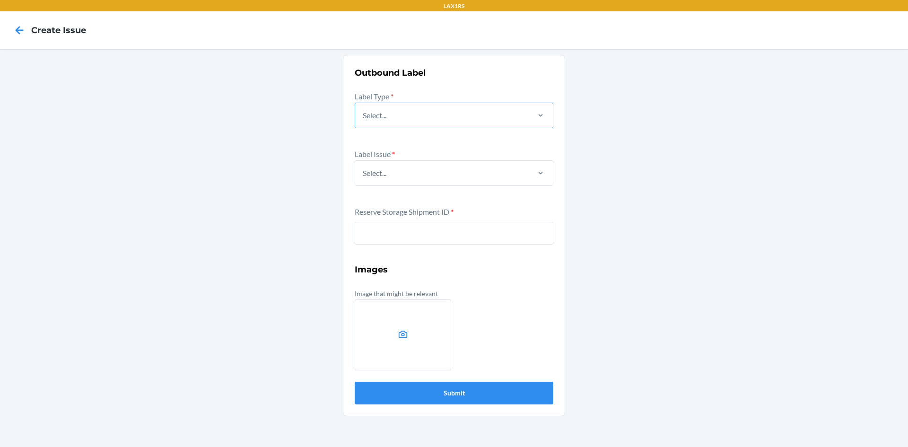
click at [396, 120] on div "Select..." at bounding box center [441, 115] width 173 height 25
click at [364, 120] on input "Select..." at bounding box center [363, 115] width 1 height 11
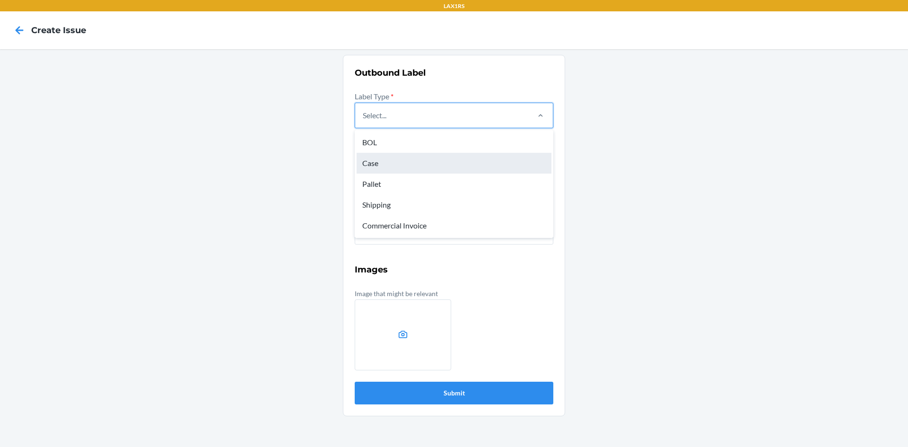
click at [378, 161] on div "Case" at bounding box center [454, 163] width 195 height 21
click at [364, 121] on input "option Case focused, 2 of 5. 5 results available. Use Up and Down to choose opt…" at bounding box center [363, 115] width 1 height 11
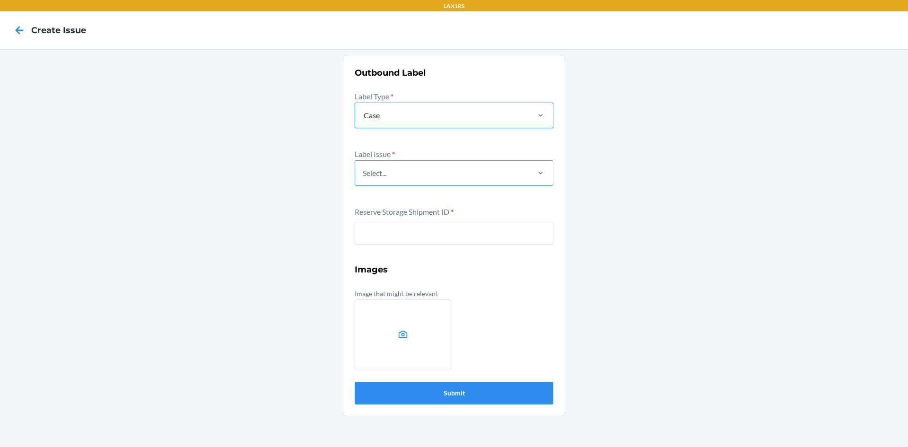
click at [380, 179] on div "Select..." at bounding box center [441, 173] width 173 height 25
click at [364, 179] on input "Select..." at bounding box center [363, 172] width 1 height 11
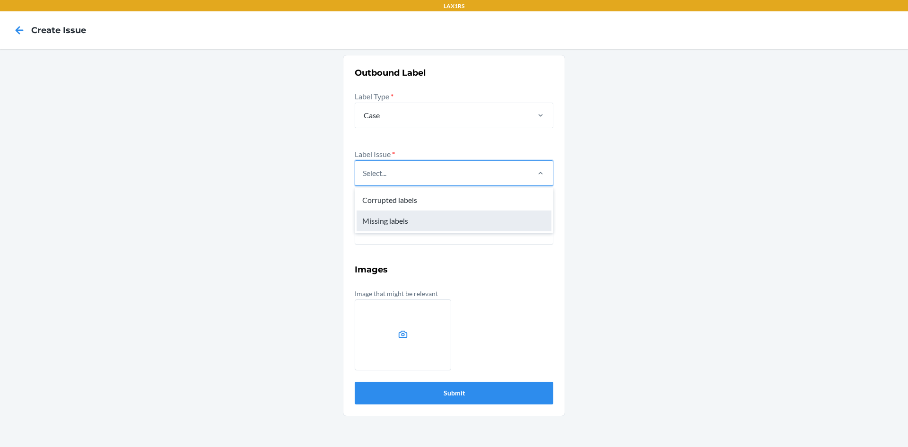
click at [376, 224] on div "Missing labels" at bounding box center [454, 221] width 195 height 21
click at [364, 179] on input "option Missing labels focused, 2 of 2. 2 results available. Use Up and Down to …" at bounding box center [363, 172] width 1 height 11
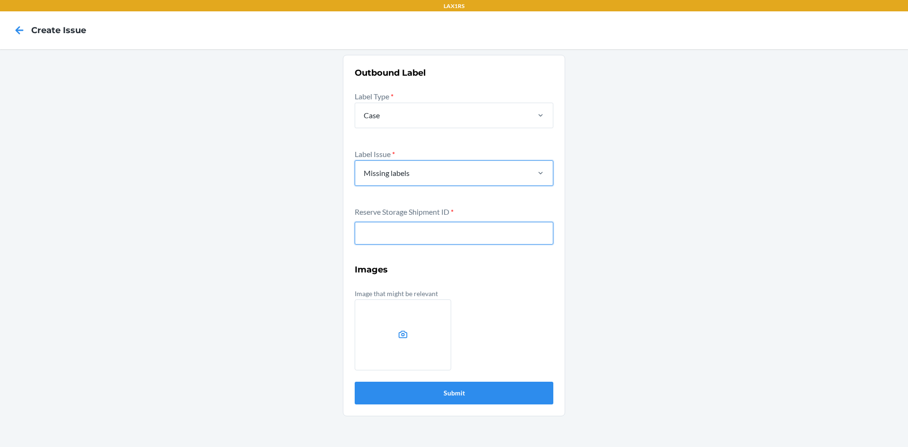
click at [377, 234] on input "text" at bounding box center [454, 233] width 199 height 23
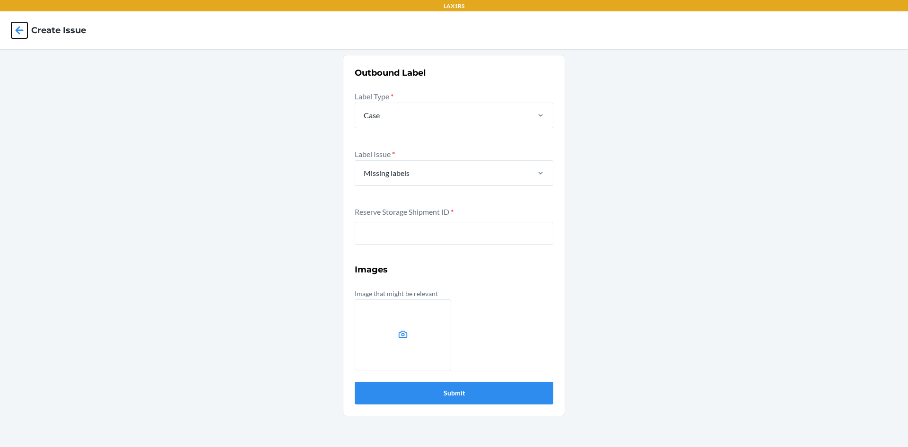
click at [18, 33] on icon at bounding box center [20, 30] width 8 height 8
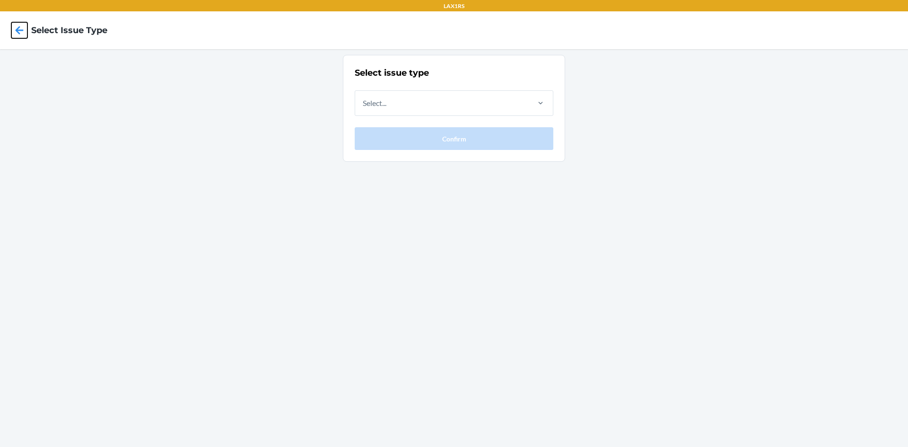
click at [18, 33] on icon at bounding box center [20, 30] width 8 height 8
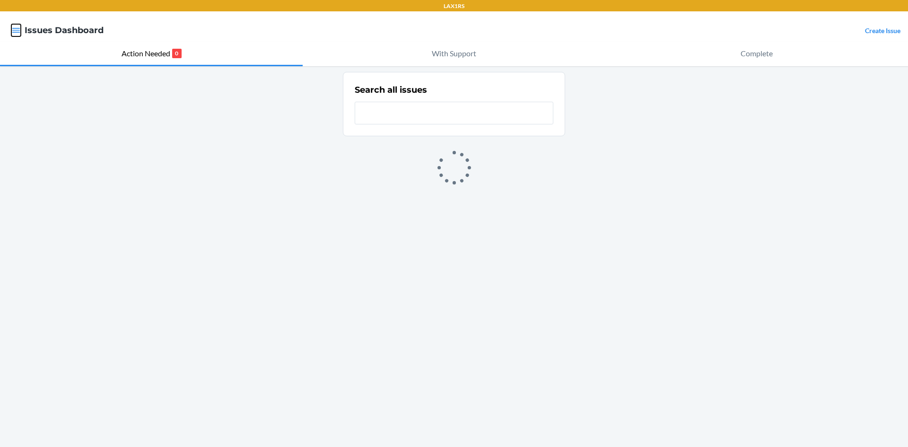
click at [17, 30] on icon "button" at bounding box center [15, 30] width 9 height 9
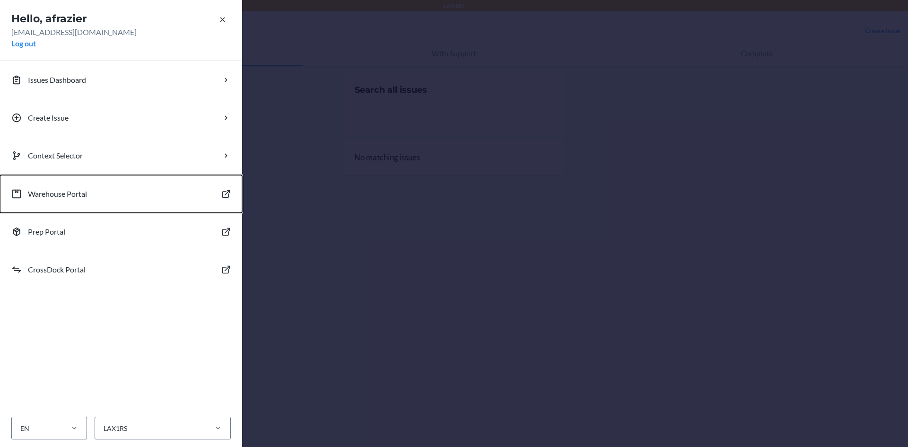
click at [50, 187] on button "Warehouse Portal" at bounding box center [121, 194] width 242 height 38
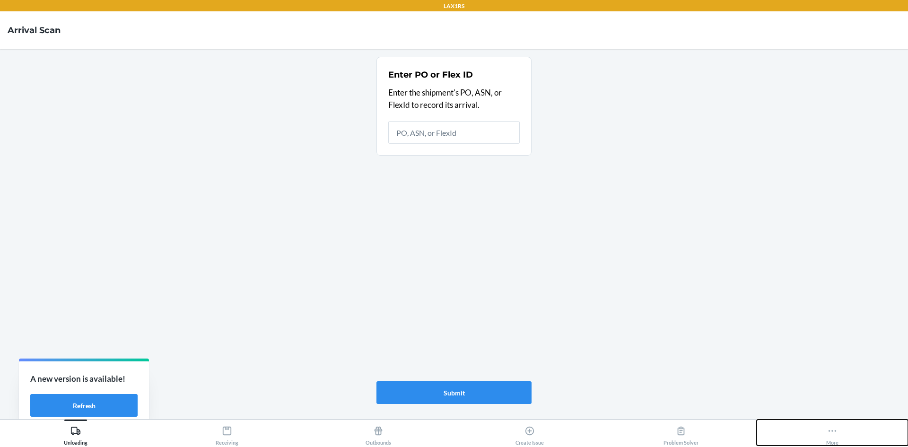
click at [825, 434] on button "More" at bounding box center [832, 433] width 151 height 26
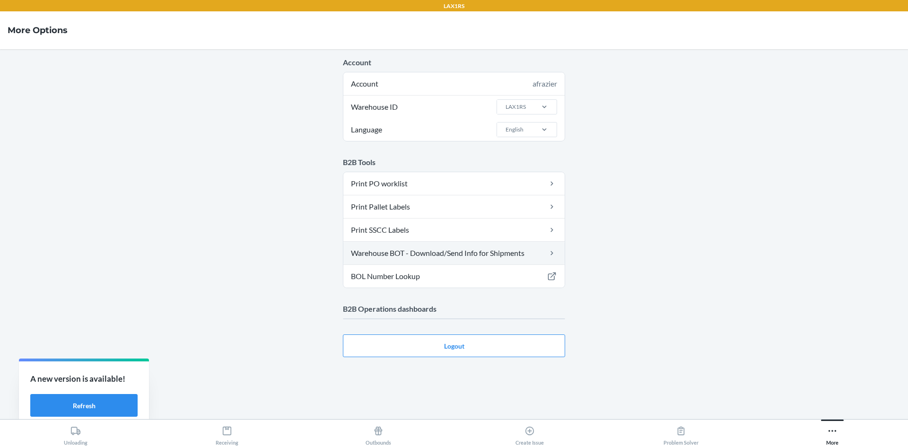
click at [418, 252] on link "Warehouse BOT - Download/Send Info for Shipments" at bounding box center [453, 253] width 221 height 23
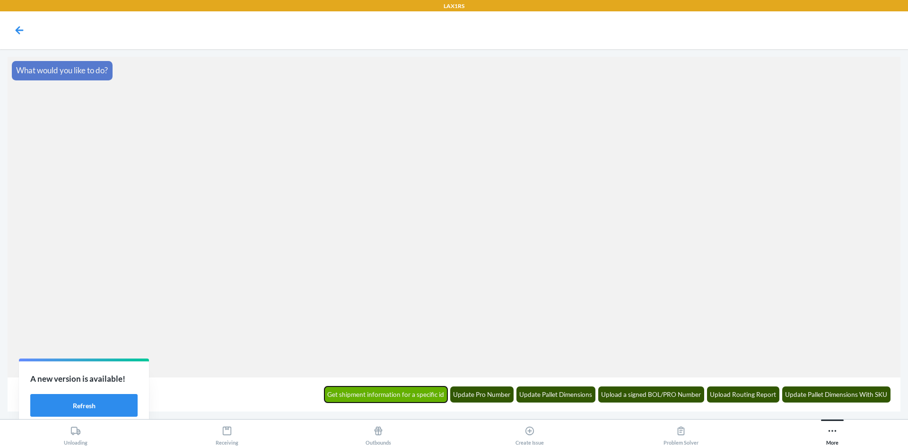
click at [401, 389] on button "Get shipment information for a specific id" at bounding box center [386, 395] width 123 height 16
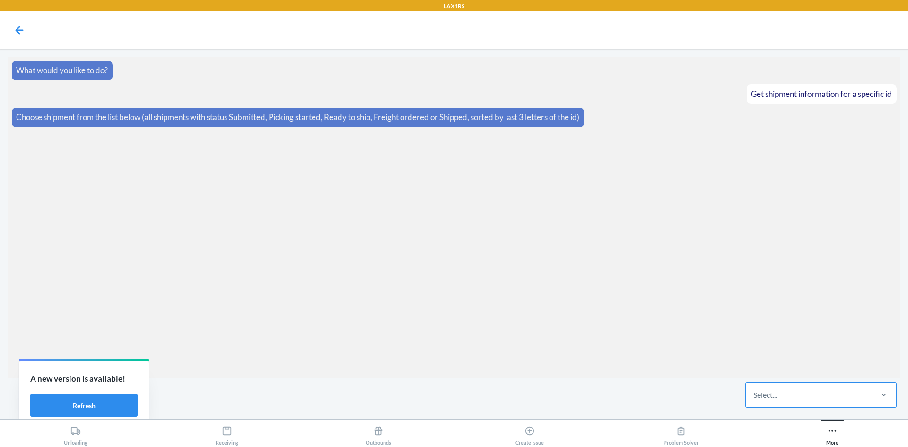
click at [777, 391] on div "Select..." at bounding box center [766, 394] width 24 height 11
click at [755, 391] on input "Select..." at bounding box center [754, 394] width 1 height 11
type input "8fn8"
click at [860, 395] on div "Select..." at bounding box center [809, 395] width 126 height 25
click at [755, 395] on input "0 results available. Select is focused ,type to refine list, press Down to open…" at bounding box center [754, 394] width 1 height 11
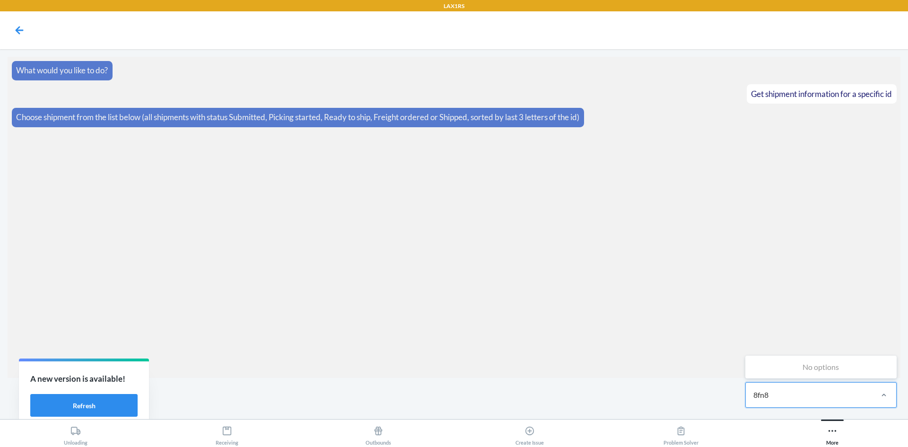
type input "8fn8"
click at [17, 30] on icon at bounding box center [20, 30] width 8 height 8
